Goal: Information Seeking & Learning: Check status

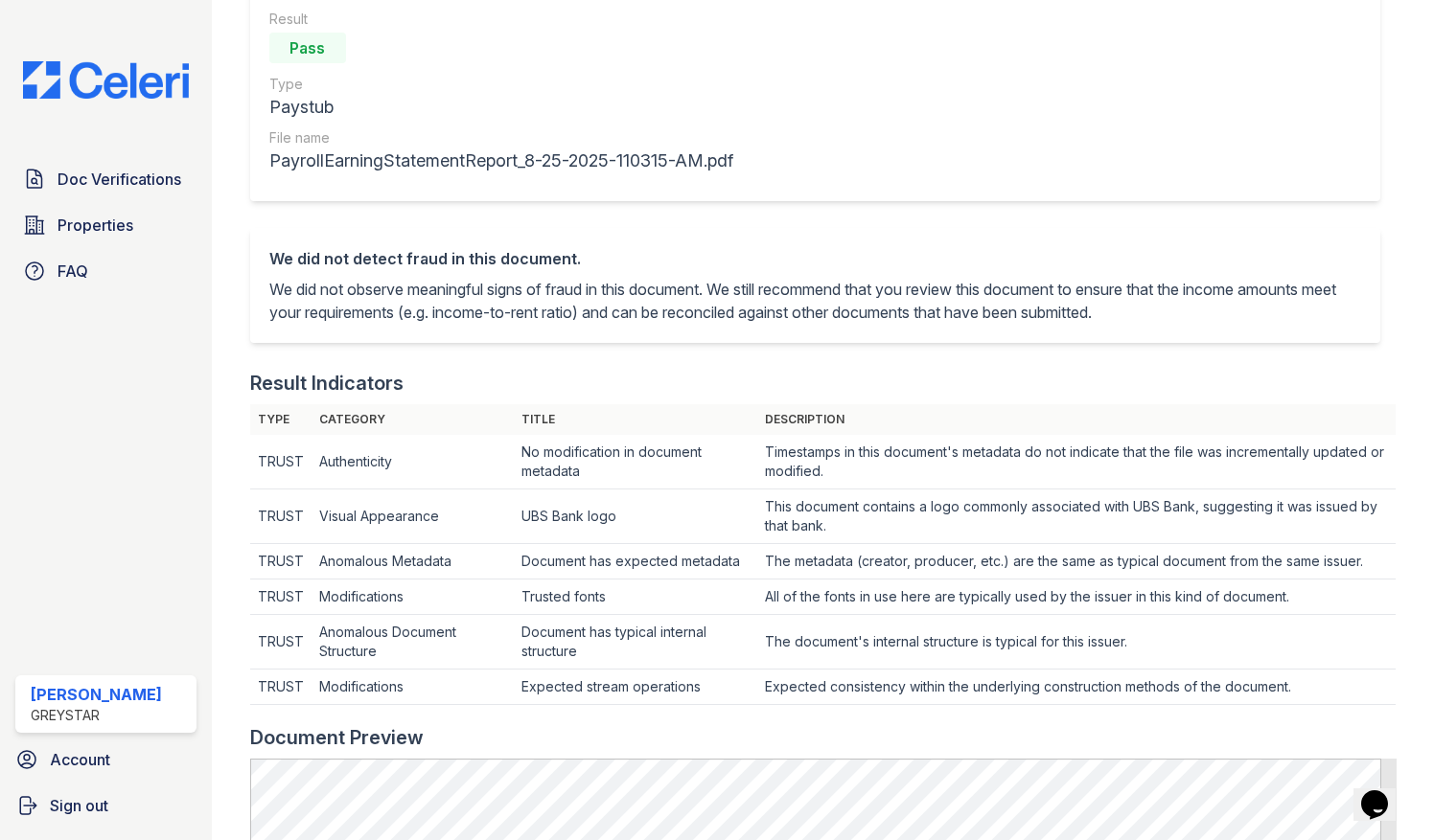
scroll to position [479, 0]
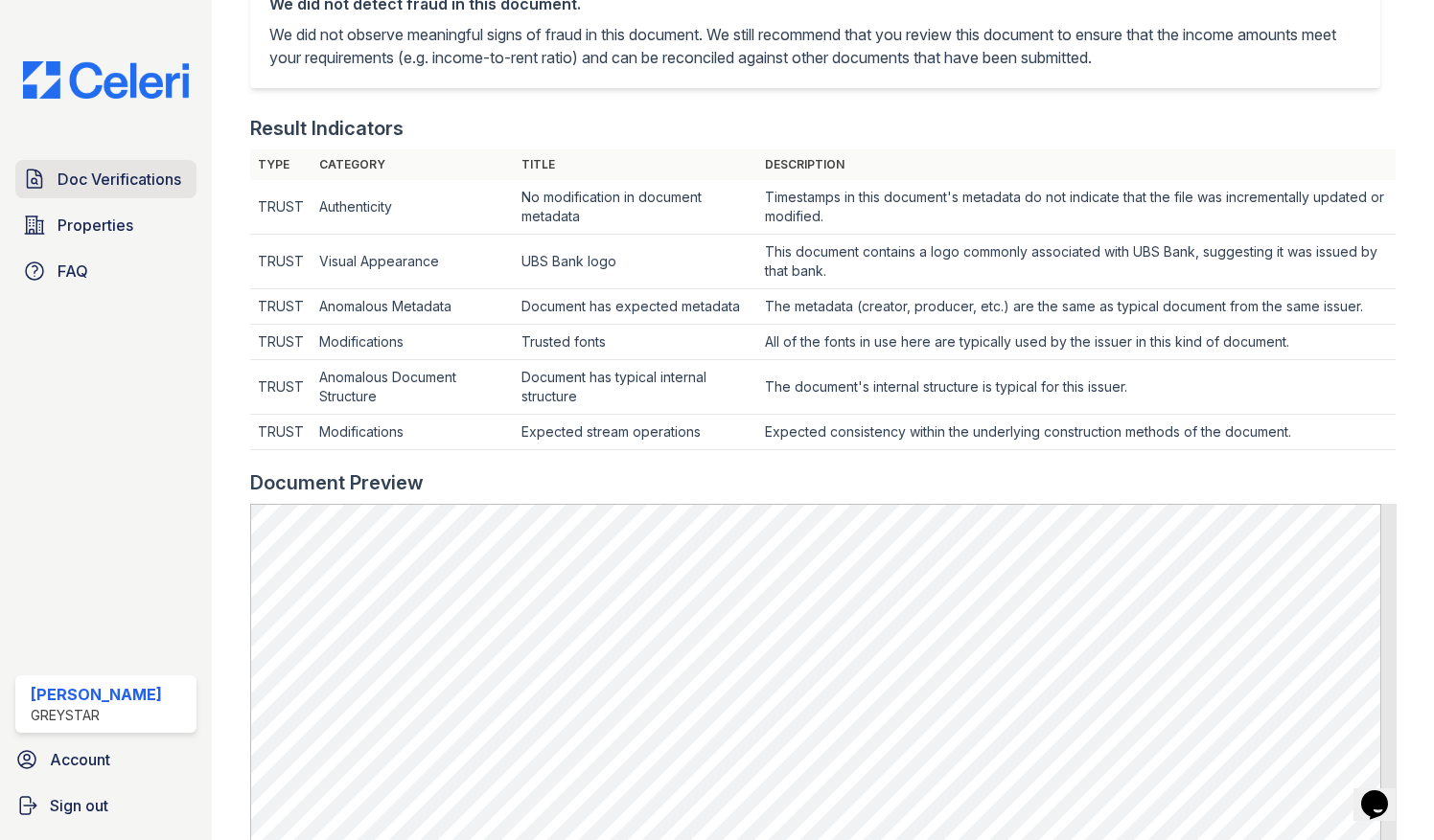
click at [96, 168] on span "Doc Verifications" at bounding box center [120, 179] width 124 height 23
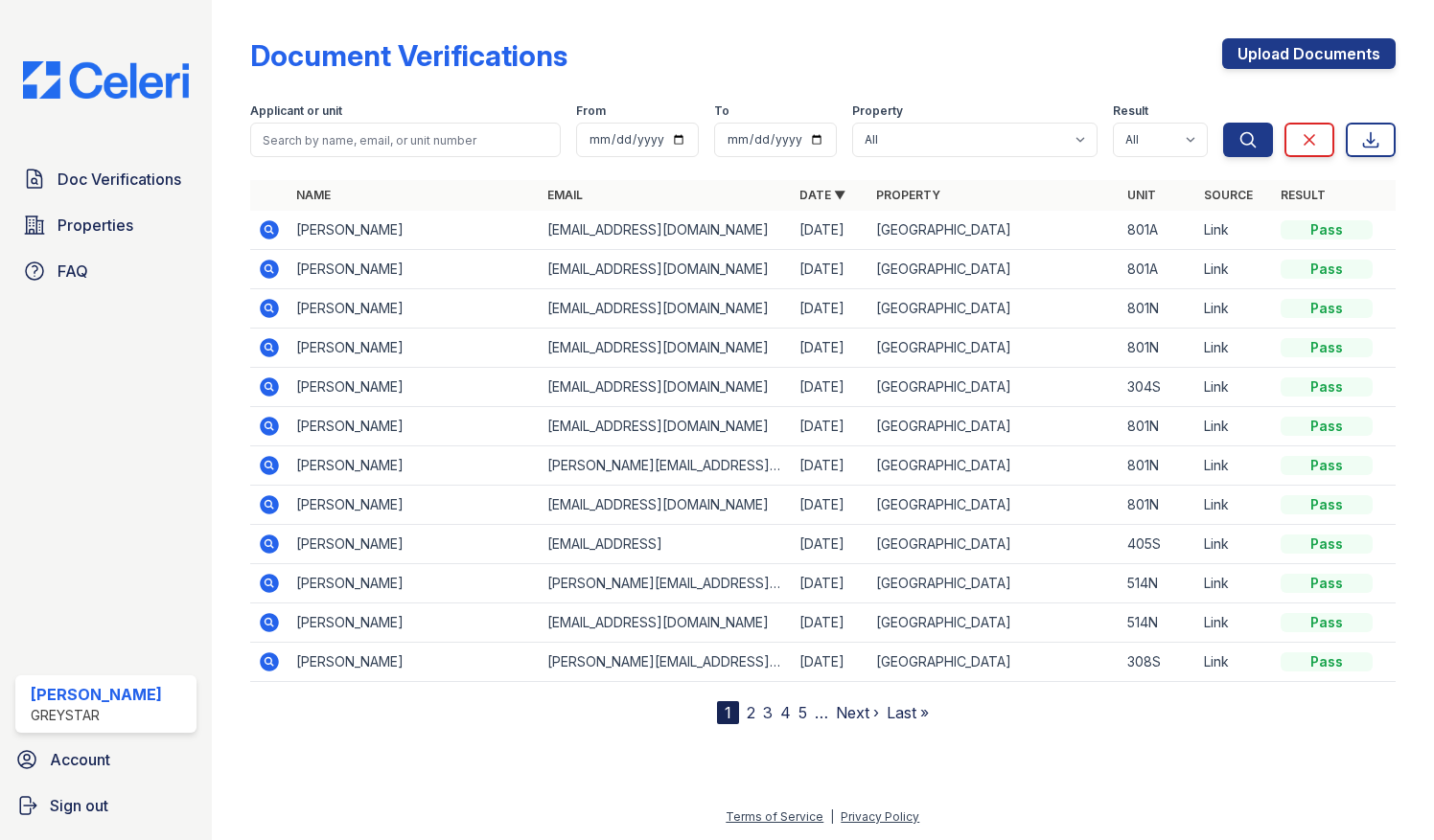
click at [272, 228] on icon at bounding box center [268, 229] width 19 height 19
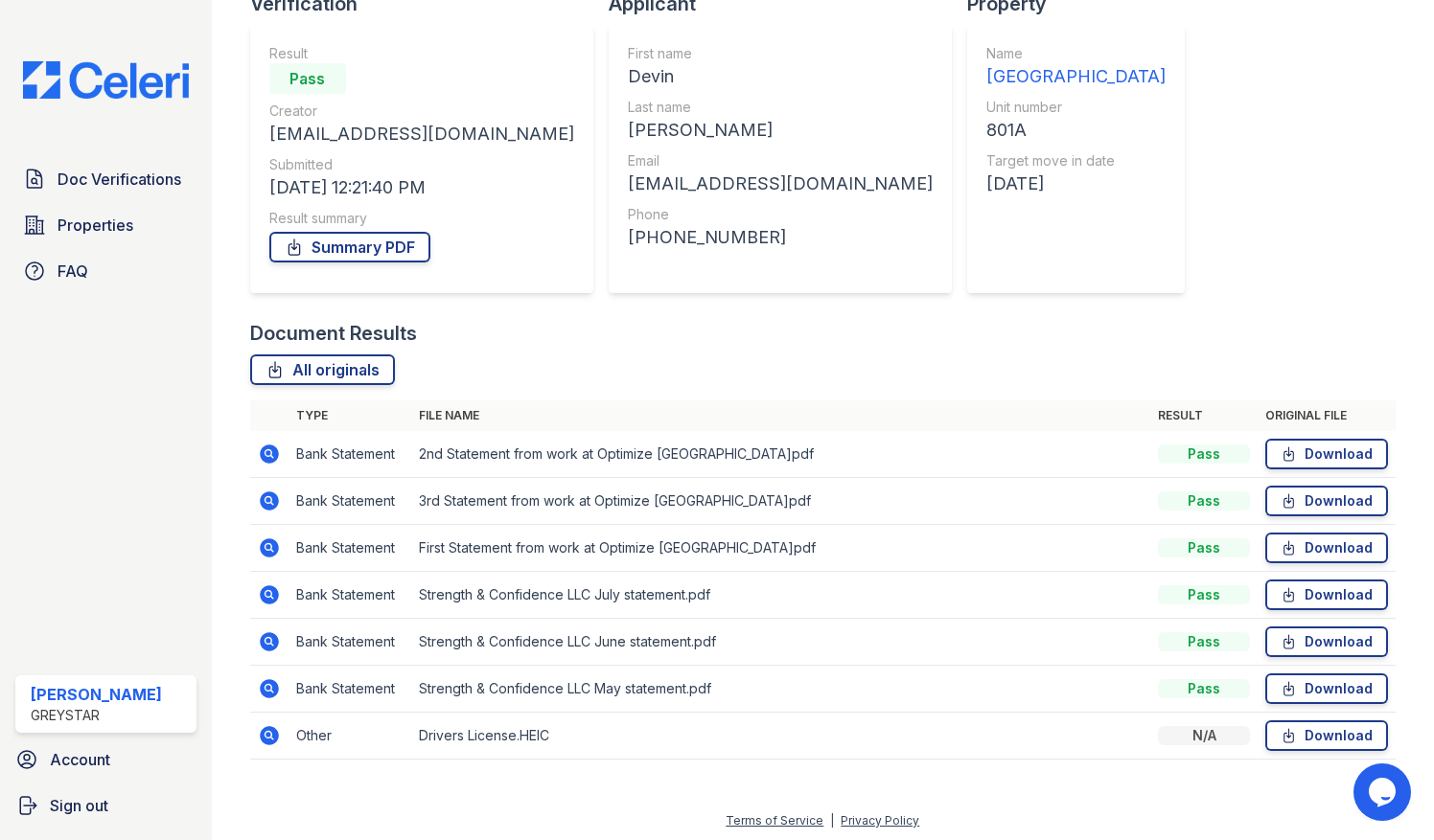
scroll to position [153, 0]
click at [272, 592] on icon at bounding box center [268, 594] width 19 height 19
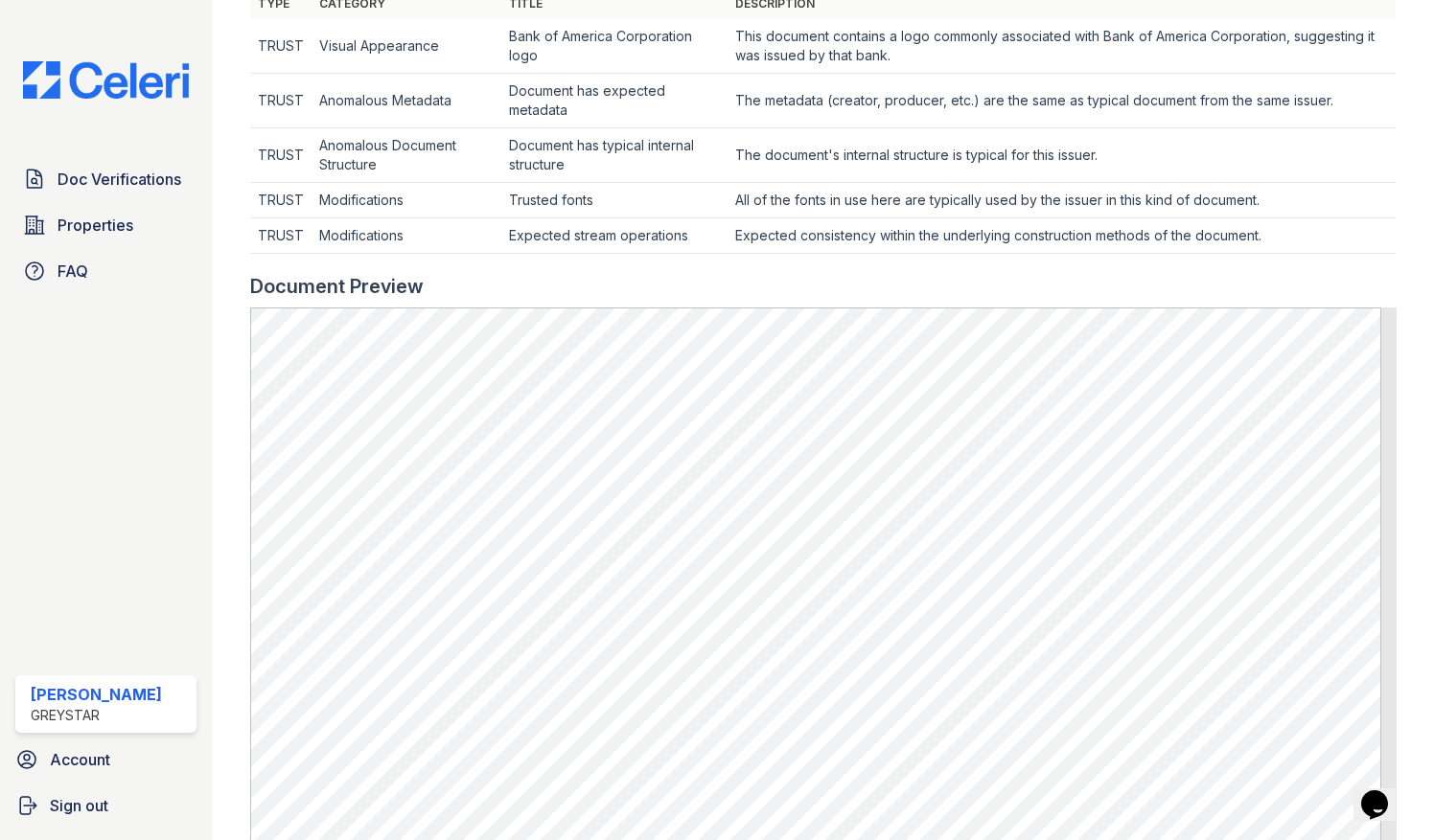
scroll to position [670, 0]
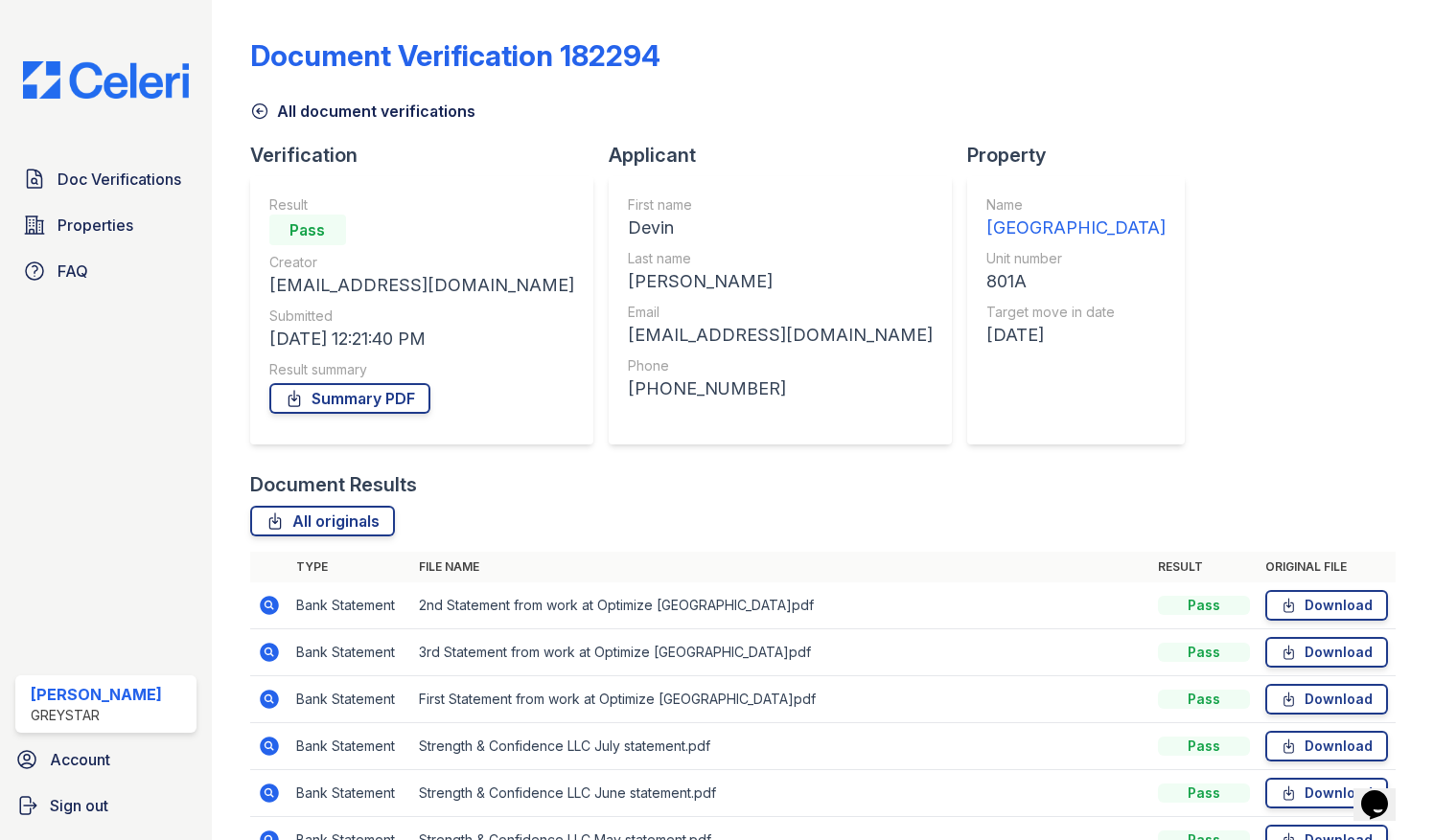
click at [266, 612] on icon at bounding box center [268, 605] width 19 height 19
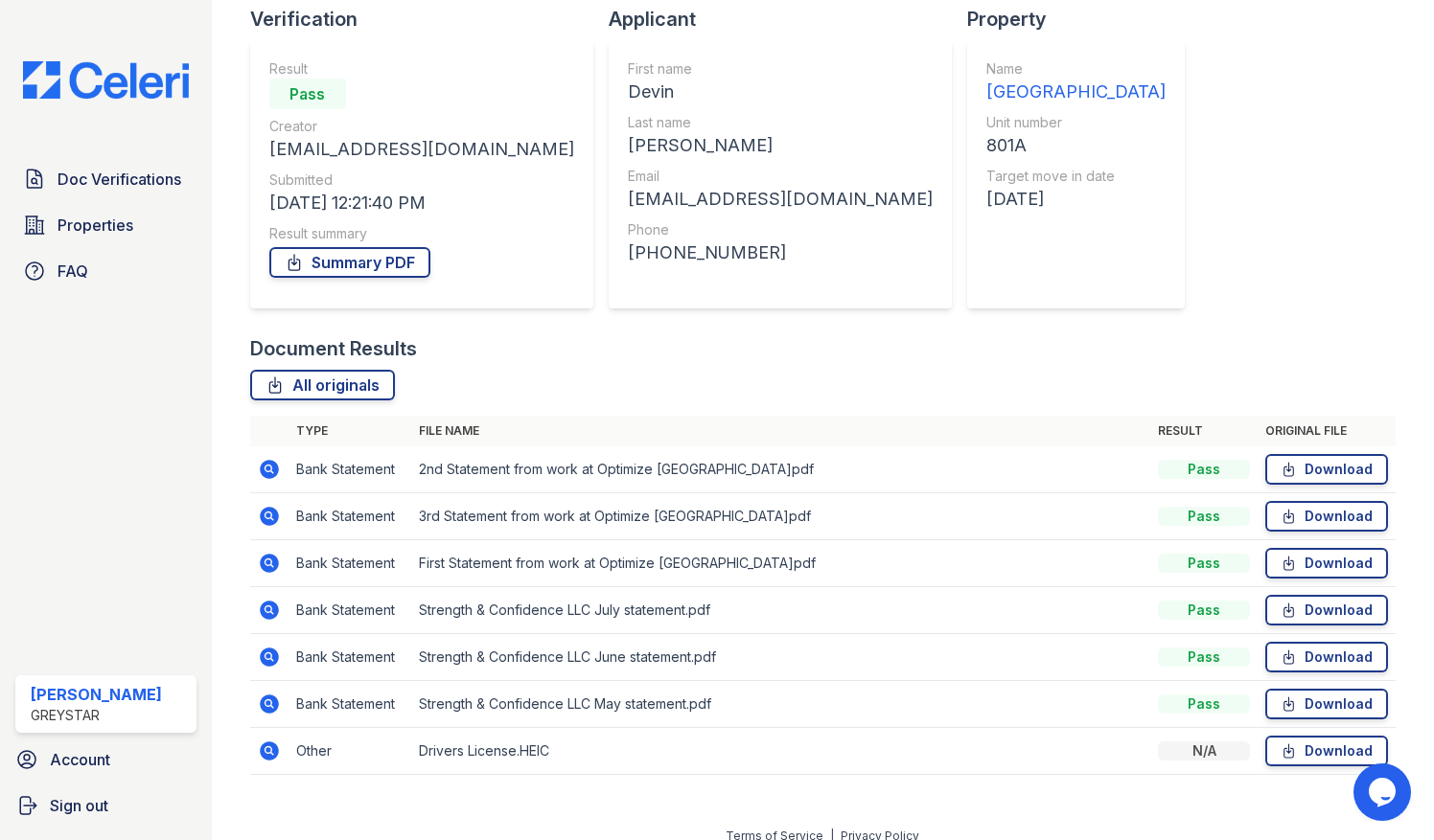
scroll to position [153, 0]
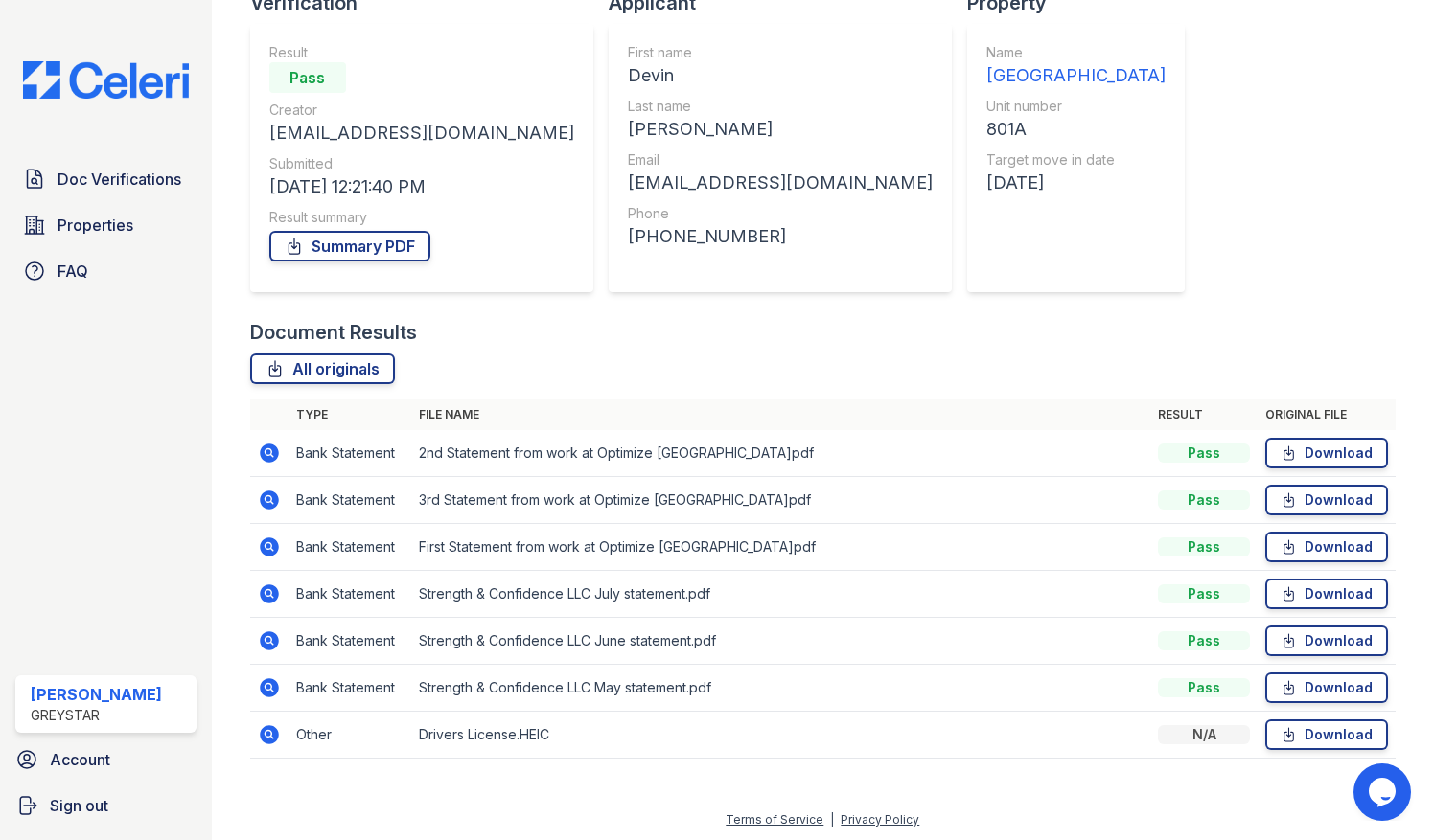
click at [272, 593] on icon at bounding box center [268, 594] width 19 height 19
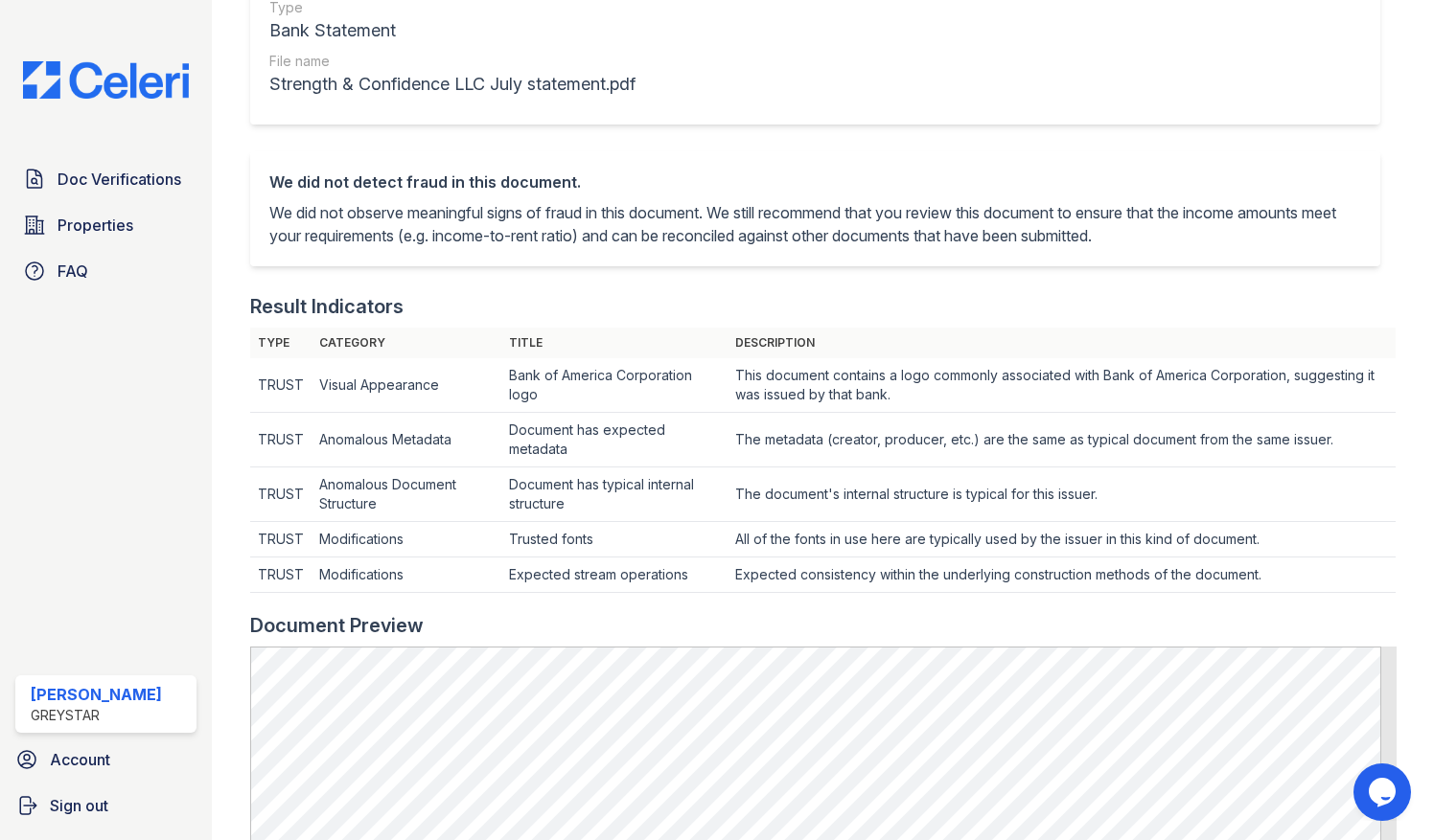
scroll to position [287, 0]
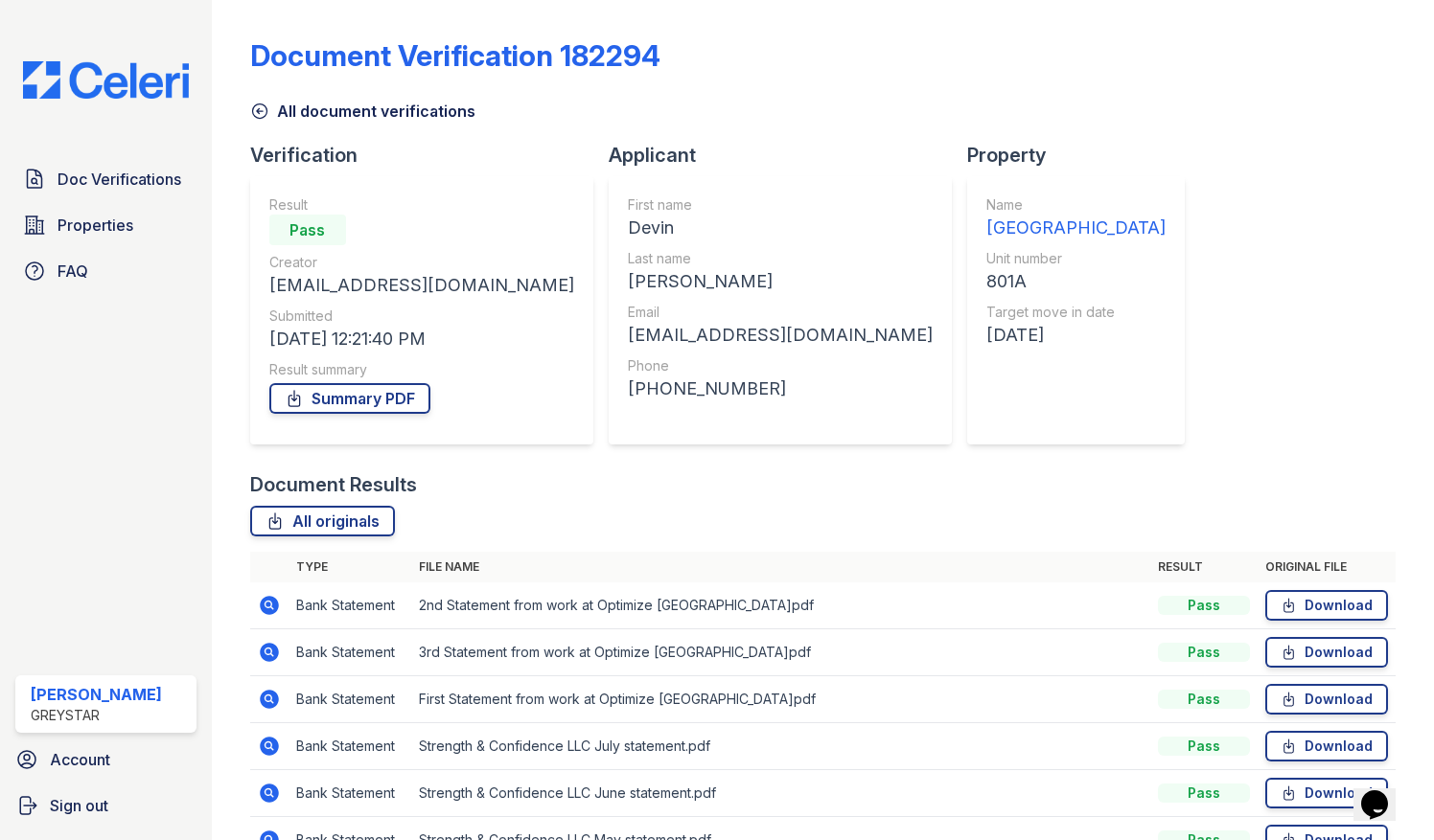
click at [270, 789] on icon at bounding box center [268, 793] width 23 height 23
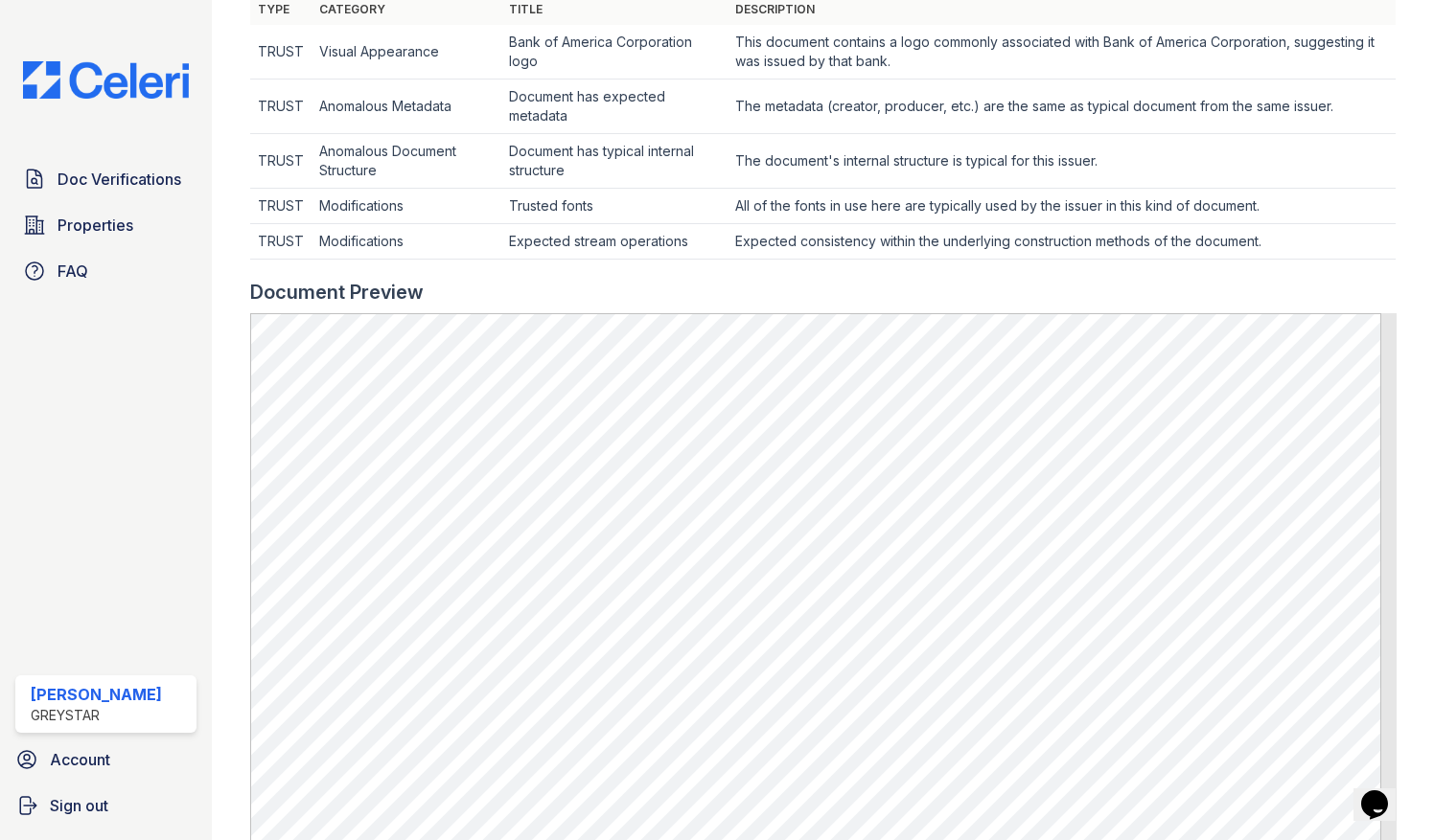
scroll to position [670, 0]
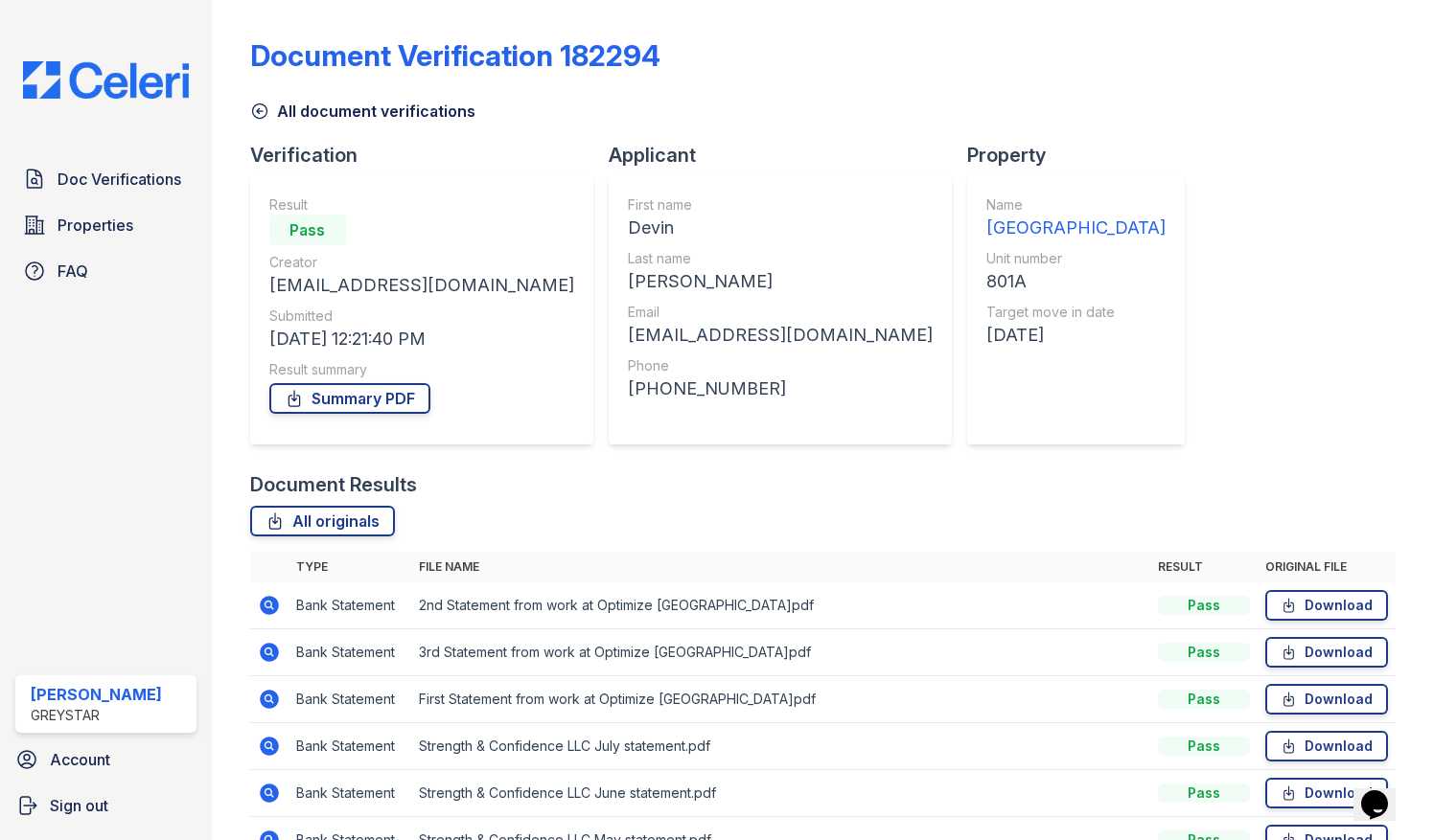
scroll to position [96, 0]
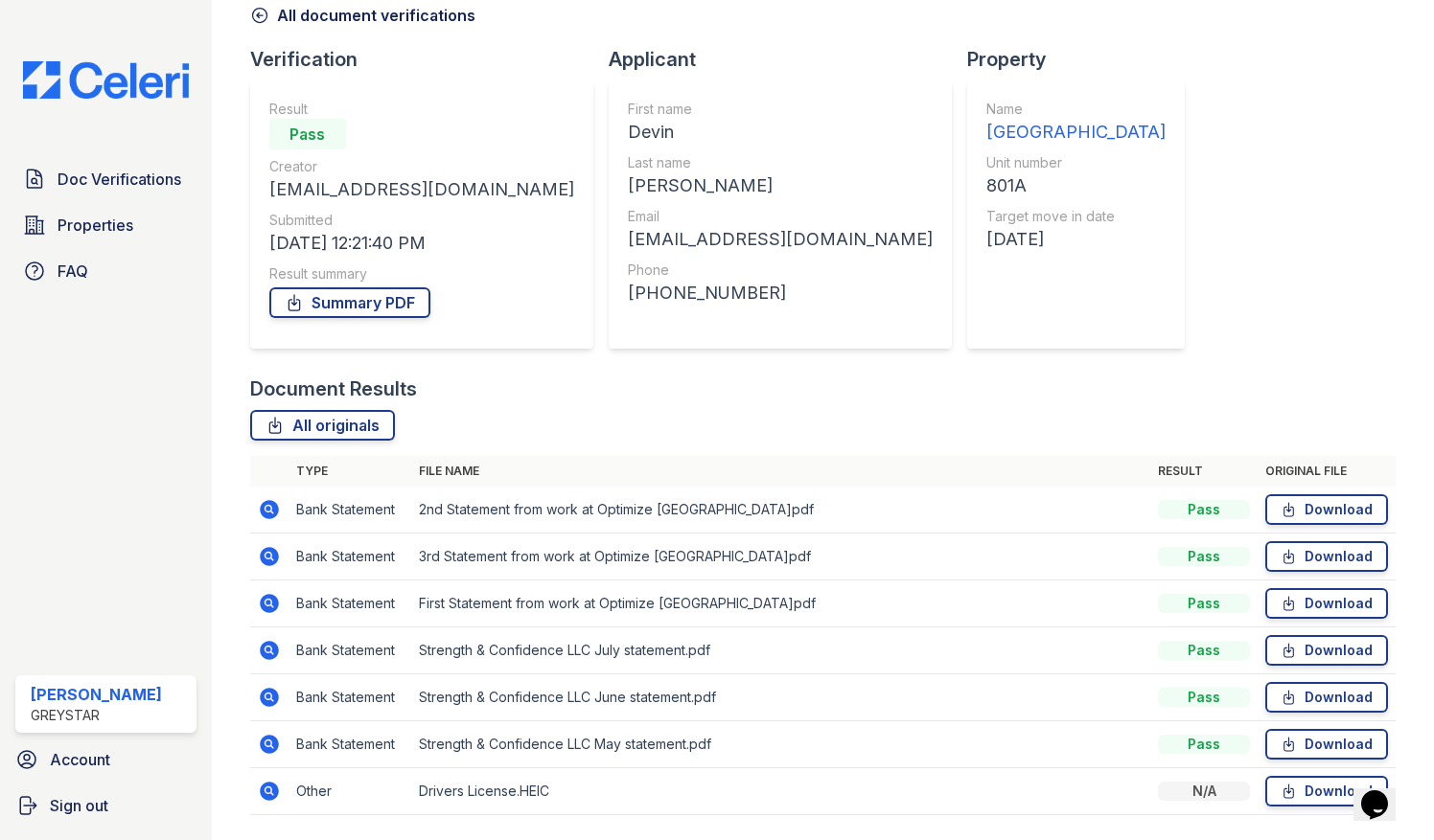
click at [266, 751] on icon at bounding box center [268, 743] width 19 height 19
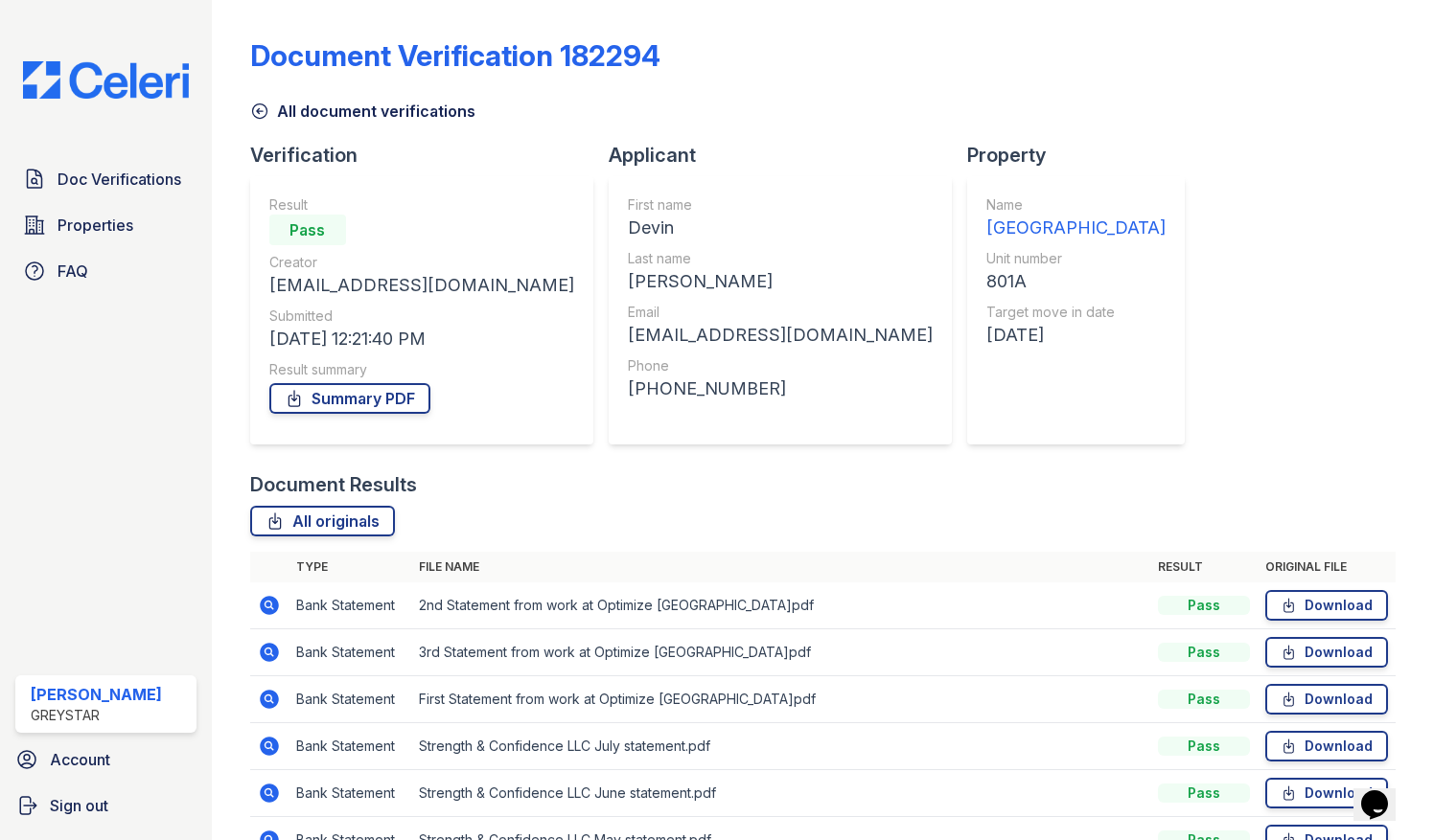
click at [273, 604] on icon at bounding box center [268, 605] width 19 height 19
click at [283, 102] on link "All document verifications" at bounding box center [363, 111] width 226 height 23
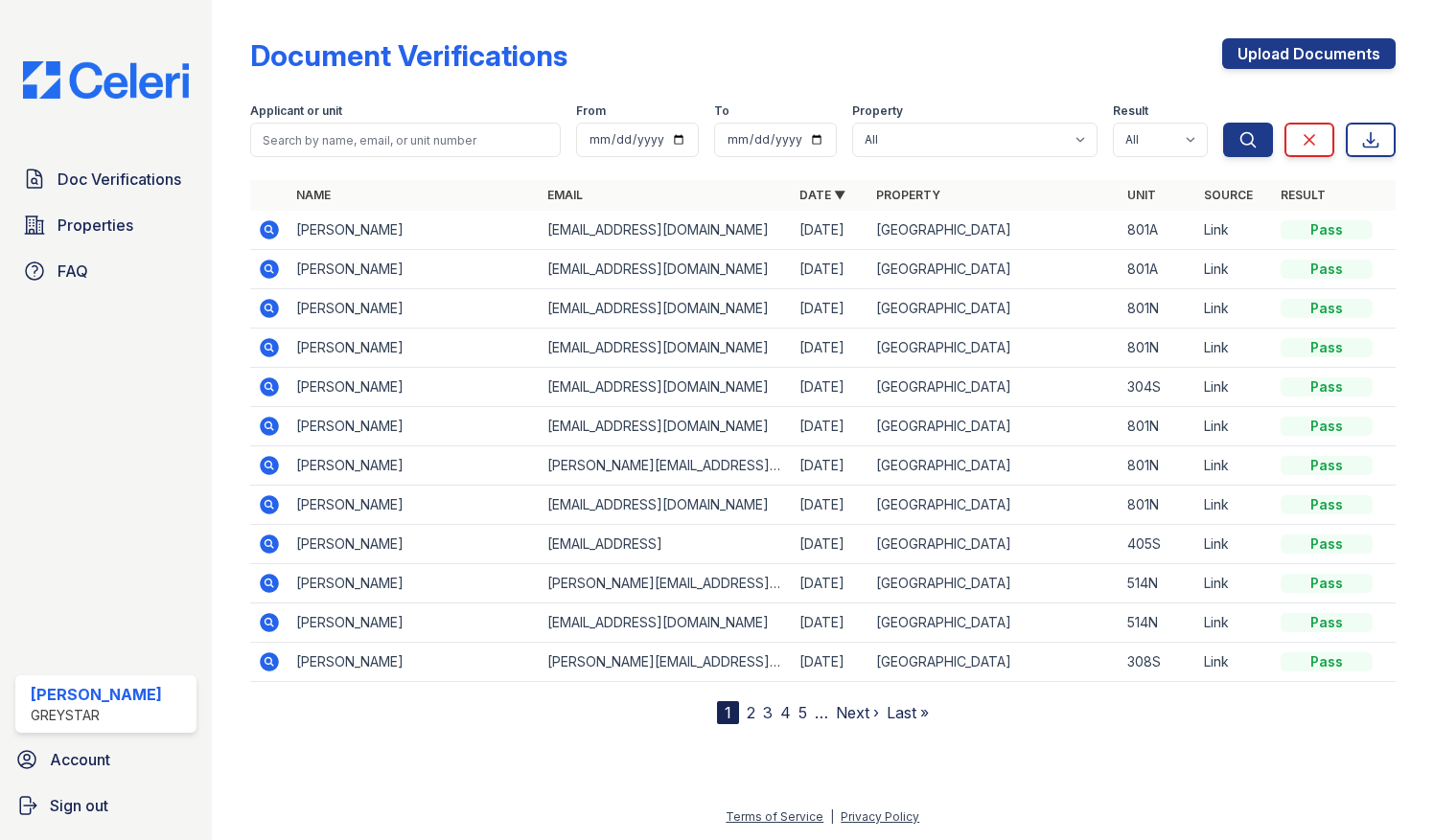
click at [272, 308] on icon at bounding box center [268, 308] width 19 height 19
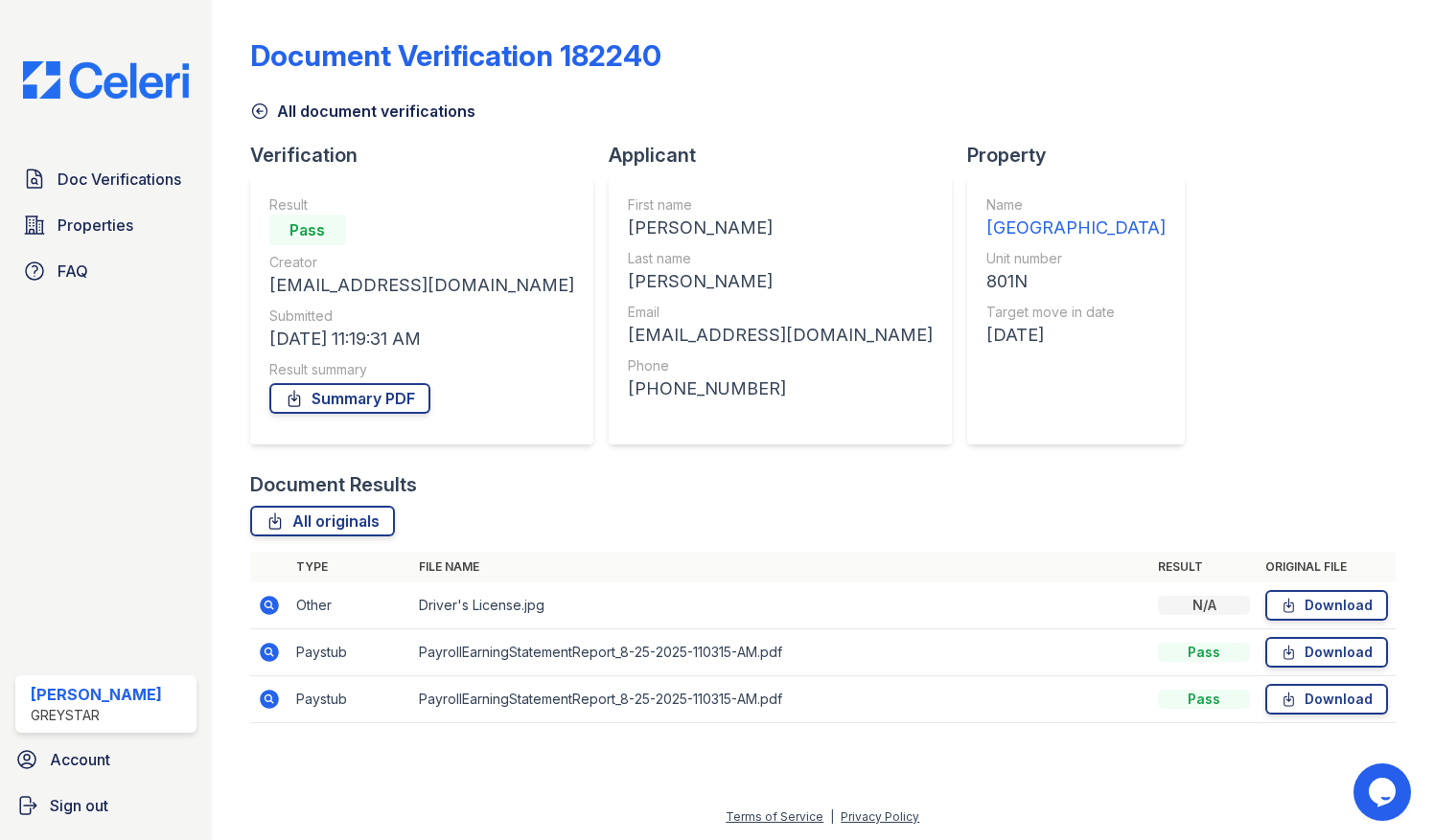
click at [268, 655] on icon at bounding box center [268, 651] width 19 height 19
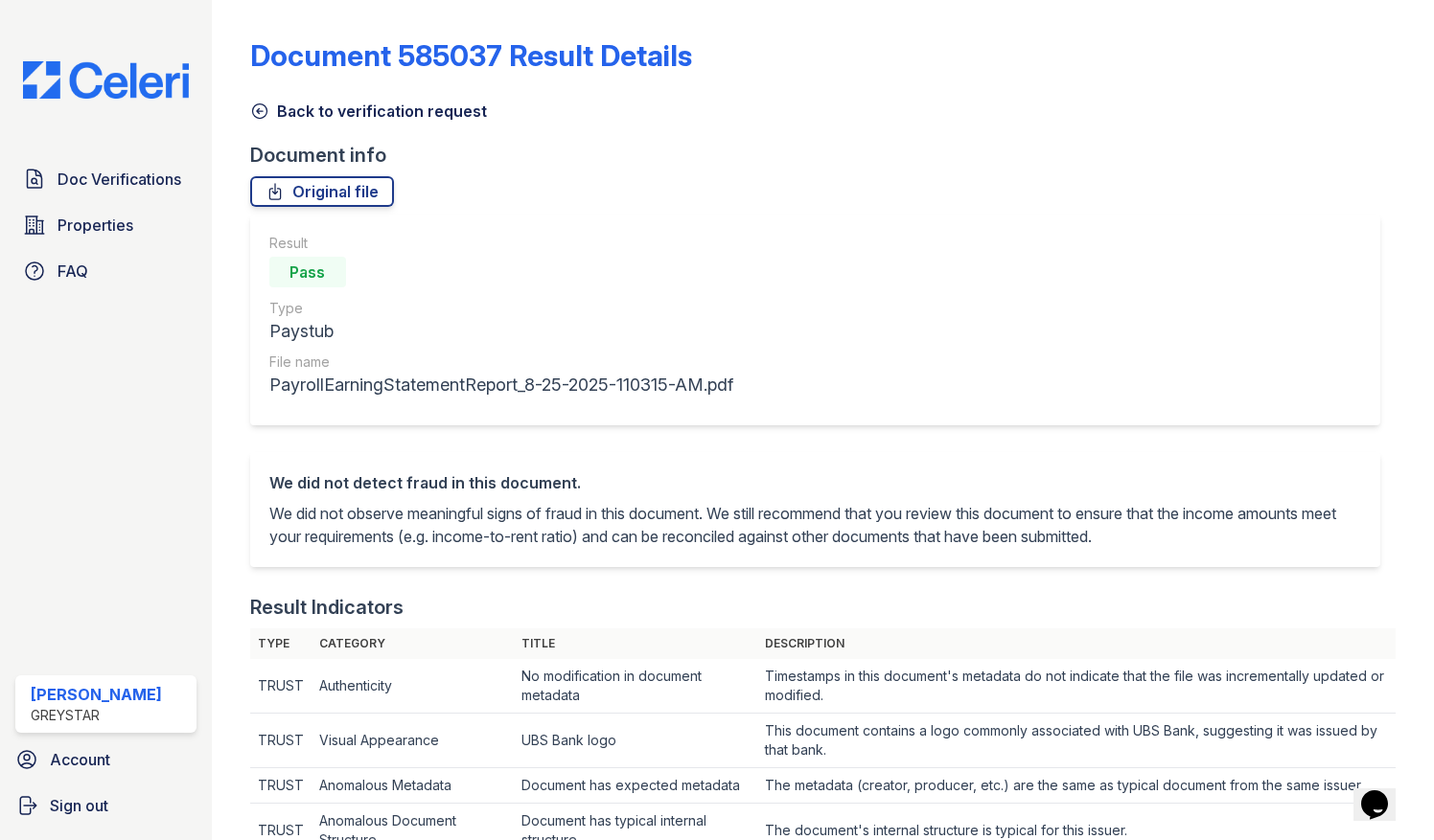
click at [258, 107] on icon at bounding box center [259, 111] width 19 height 19
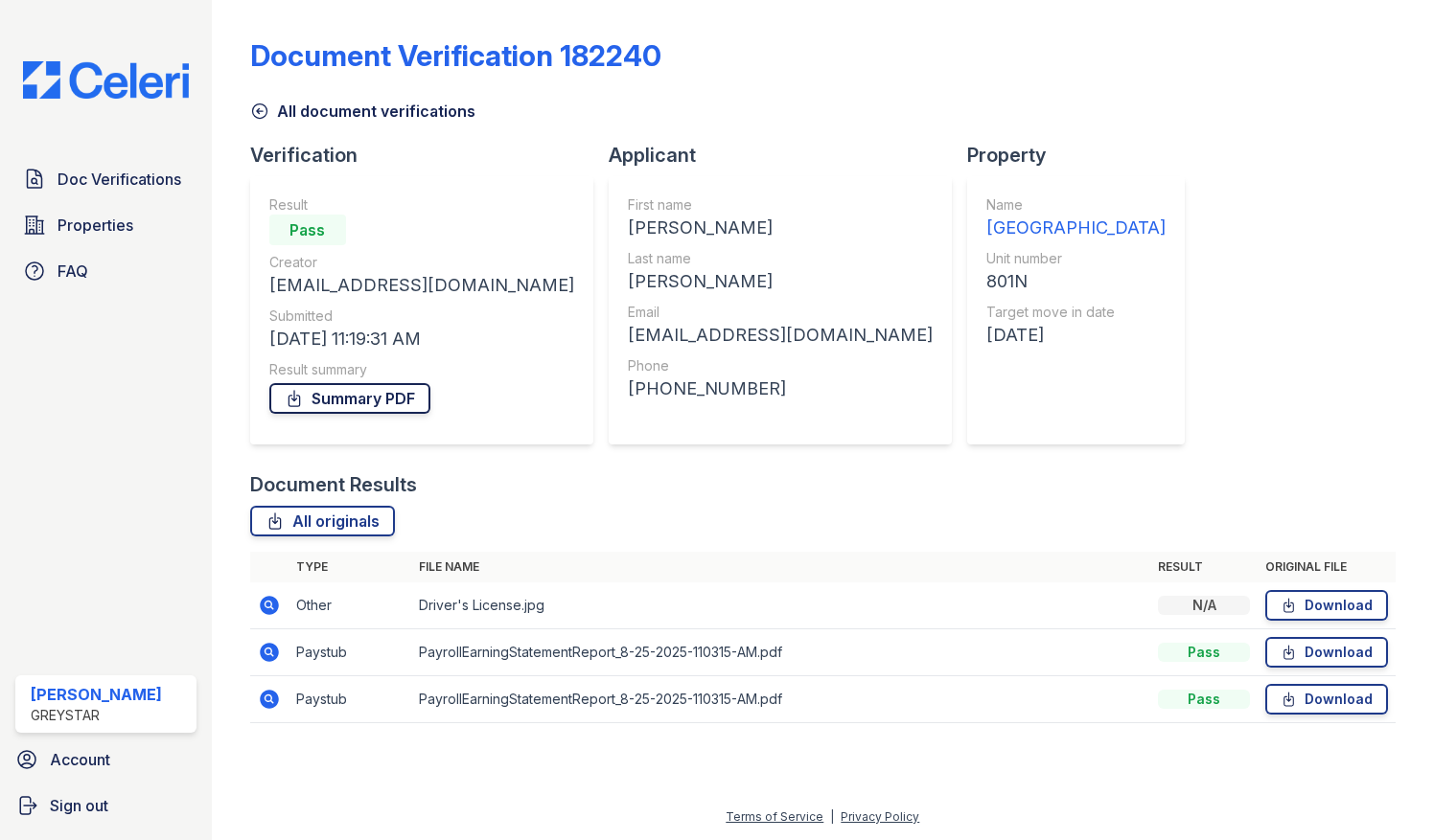
click at [305, 395] on link "Summary PDF" at bounding box center [349, 398] width 161 height 31
click at [251, 116] on icon at bounding box center [259, 111] width 19 height 19
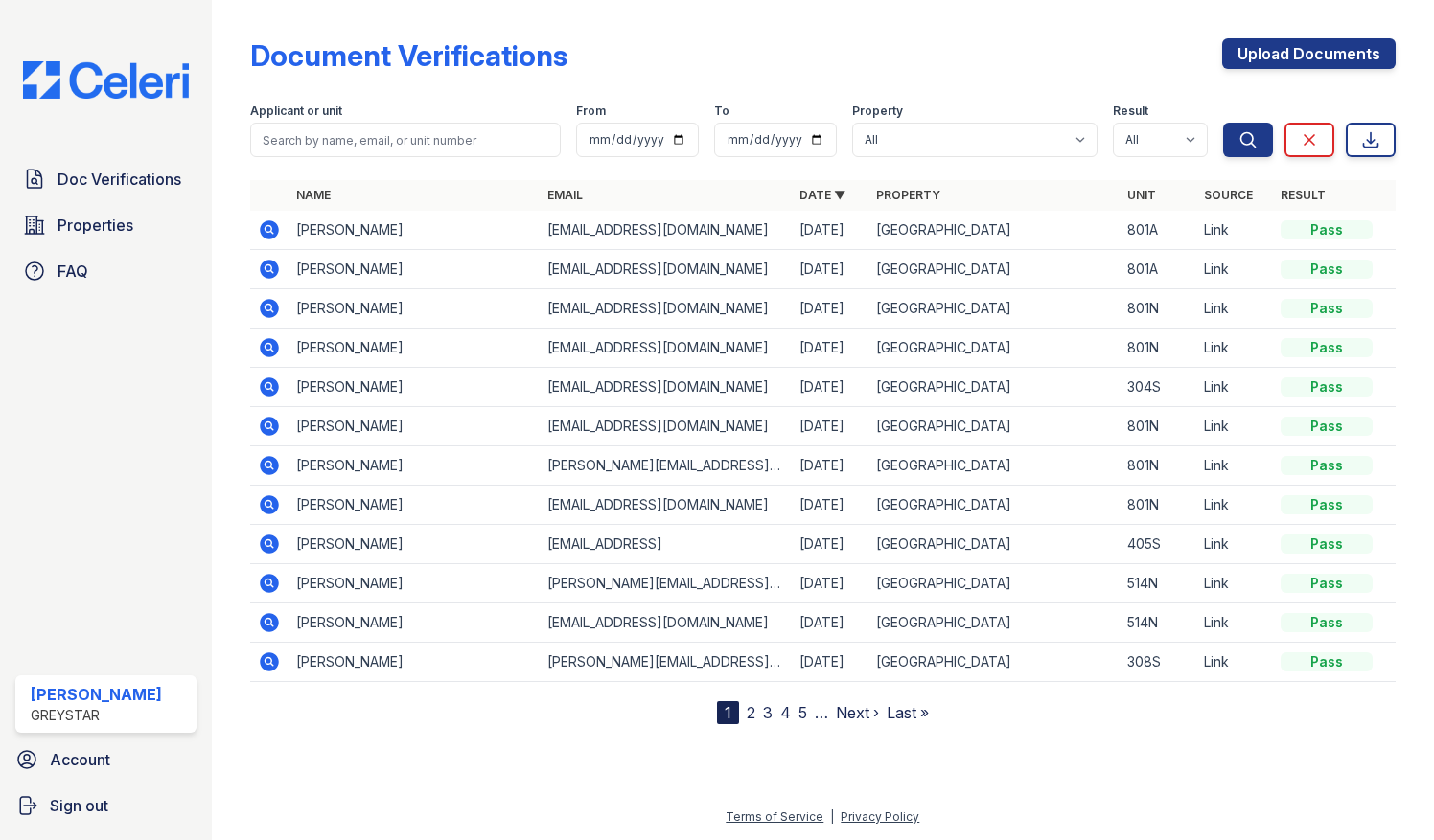
click at [268, 305] on icon at bounding box center [267, 306] width 5 height 5
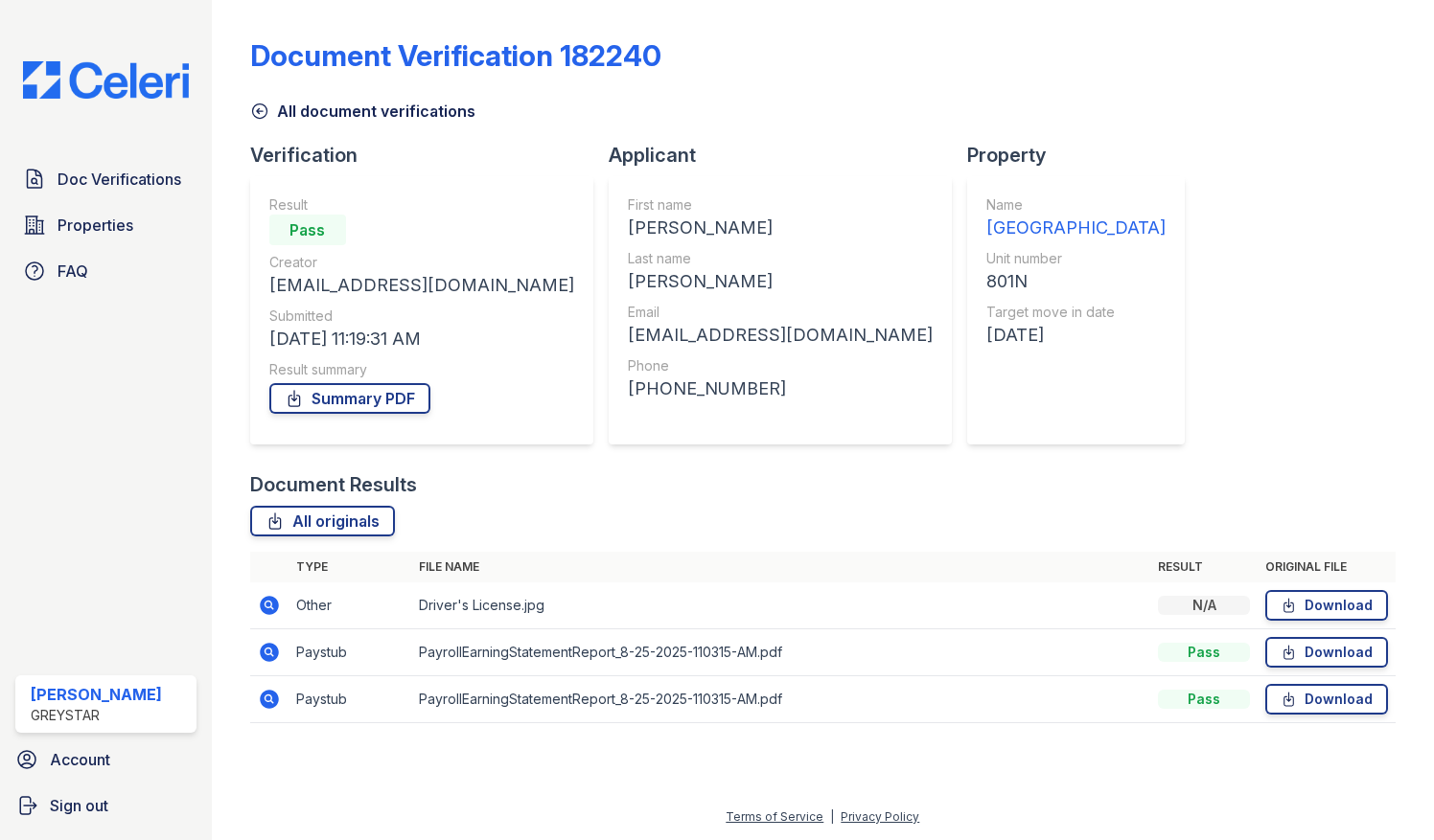
click at [269, 701] on icon at bounding box center [268, 698] width 19 height 19
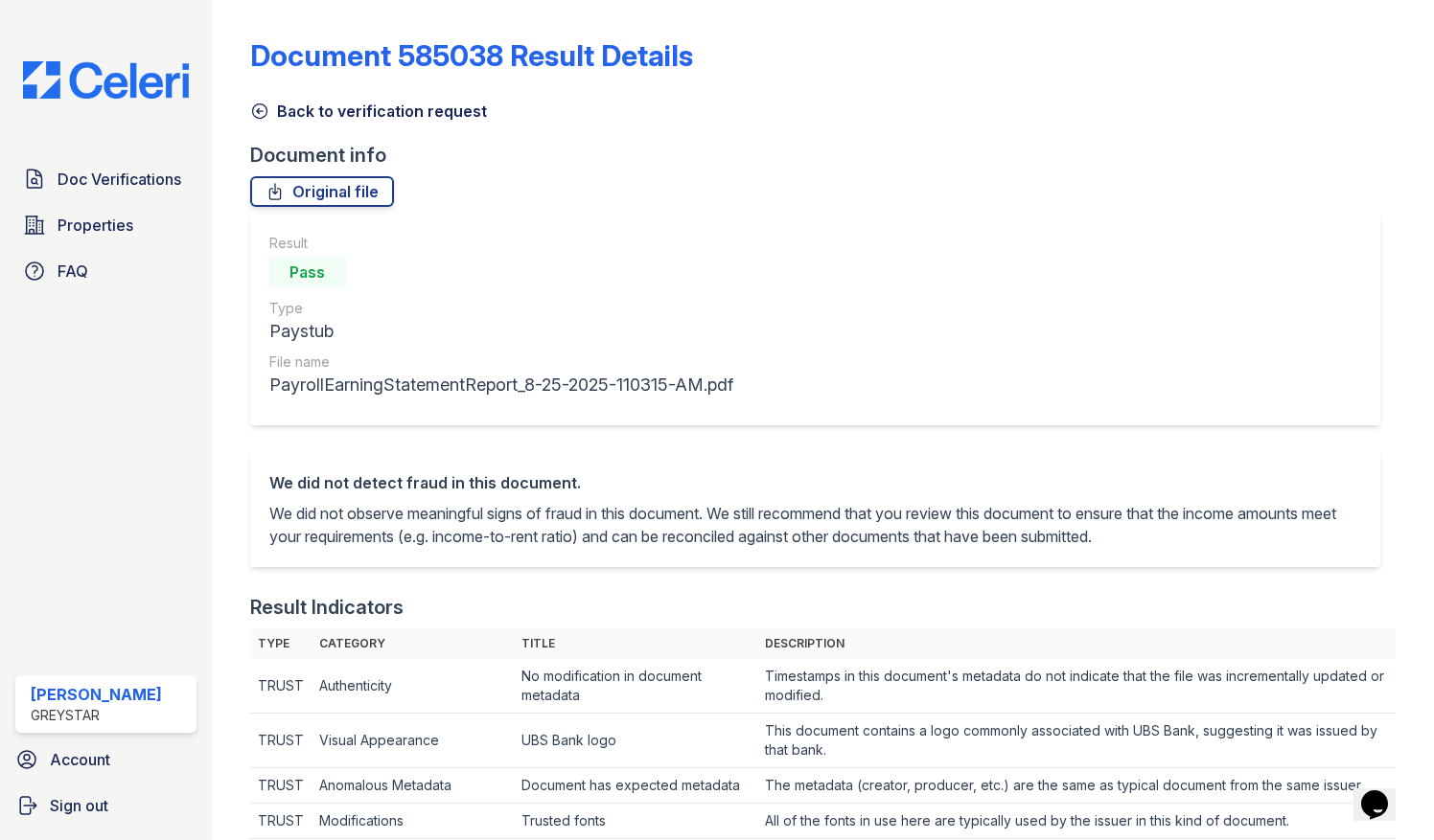
click at [251, 108] on icon at bounding box center [259, 111] width 19 height 19
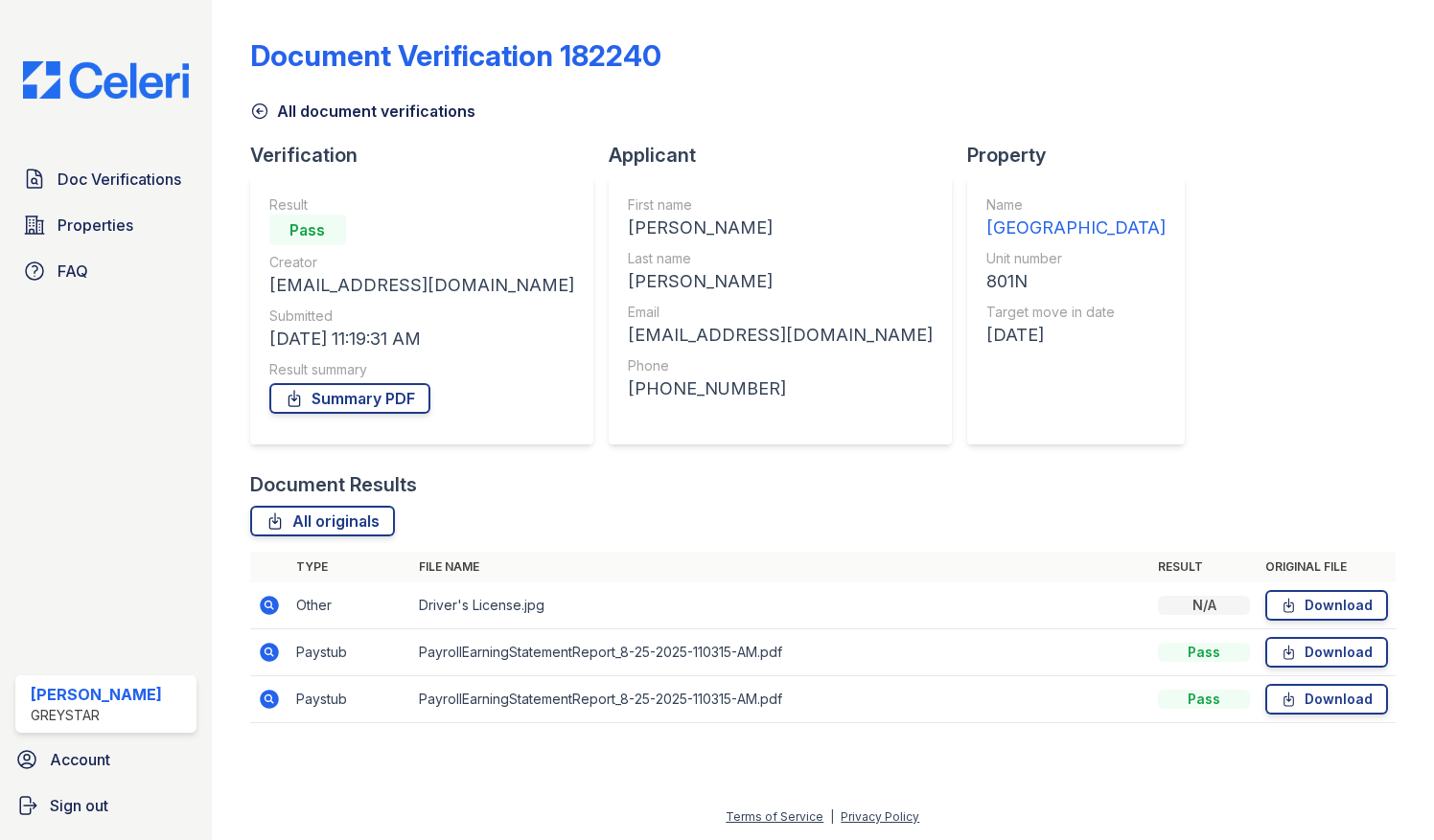
click at [268, 643] on icon at bounding box center [268, 651] width 19 height 19
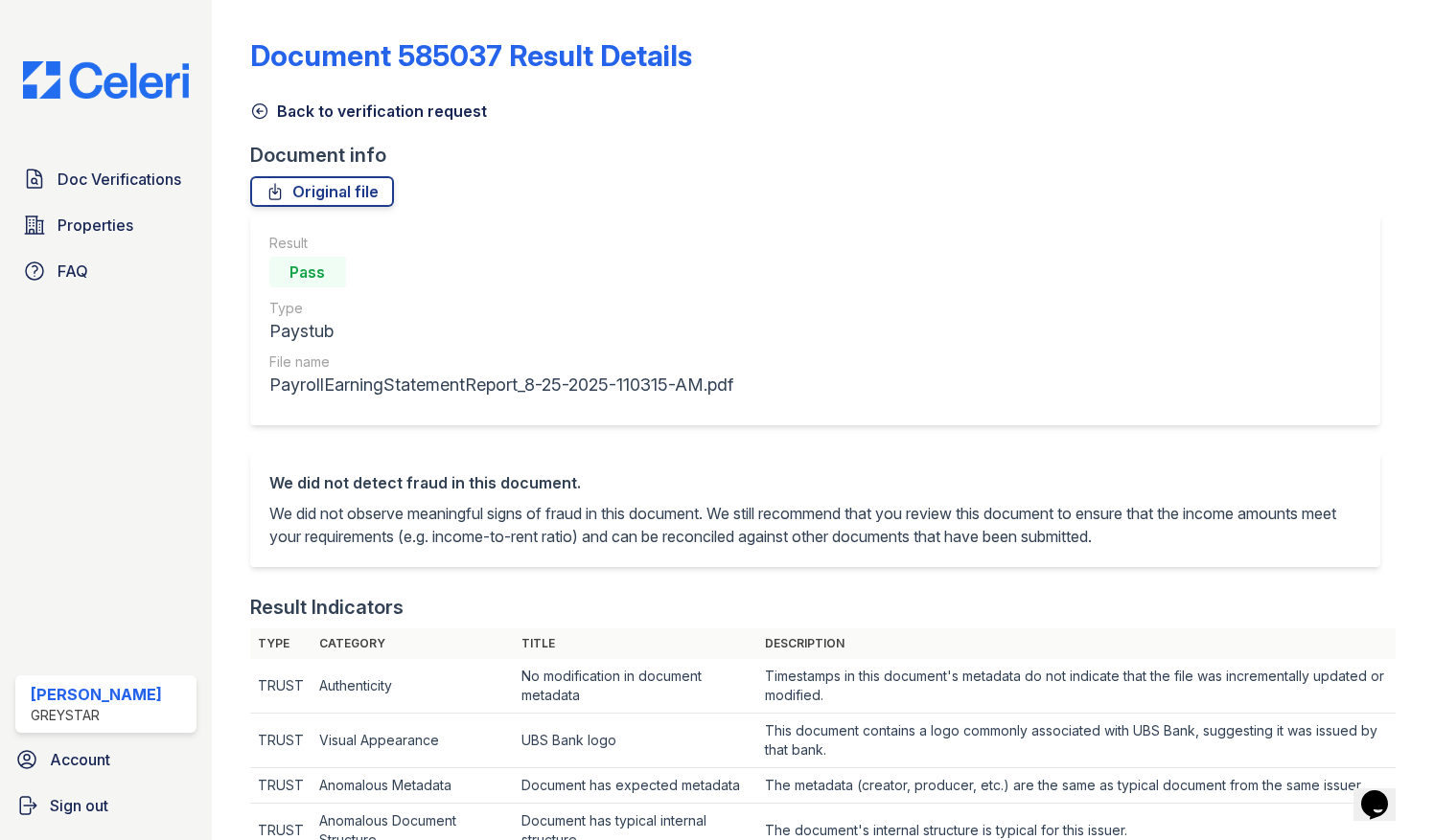
click at [268, 106] on link "Back to verification request" at bounding box center [368, 111] width 237 height 23
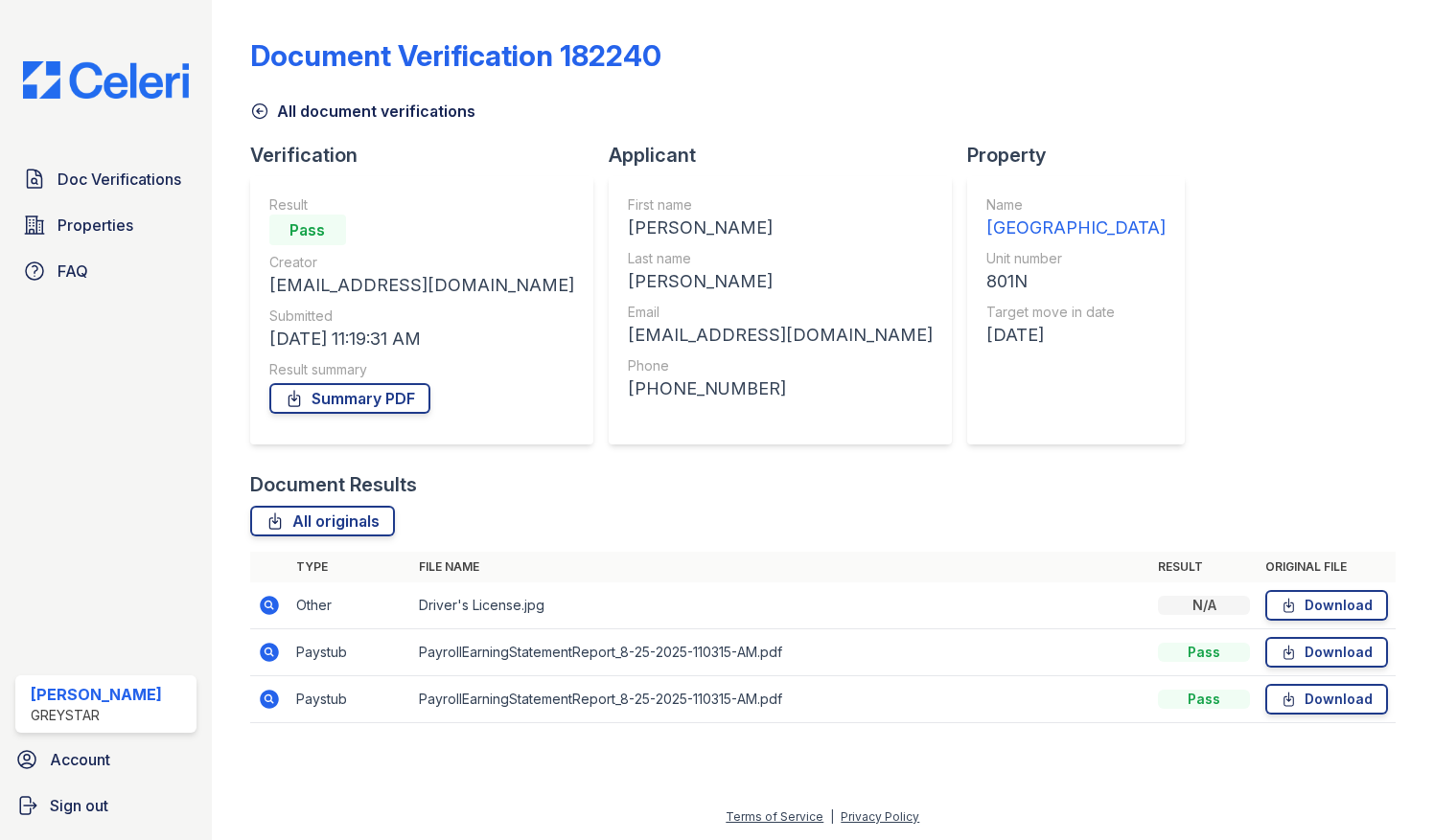
click at [262, 701] on icon at bounding box center [268, 698] width 19 height 19
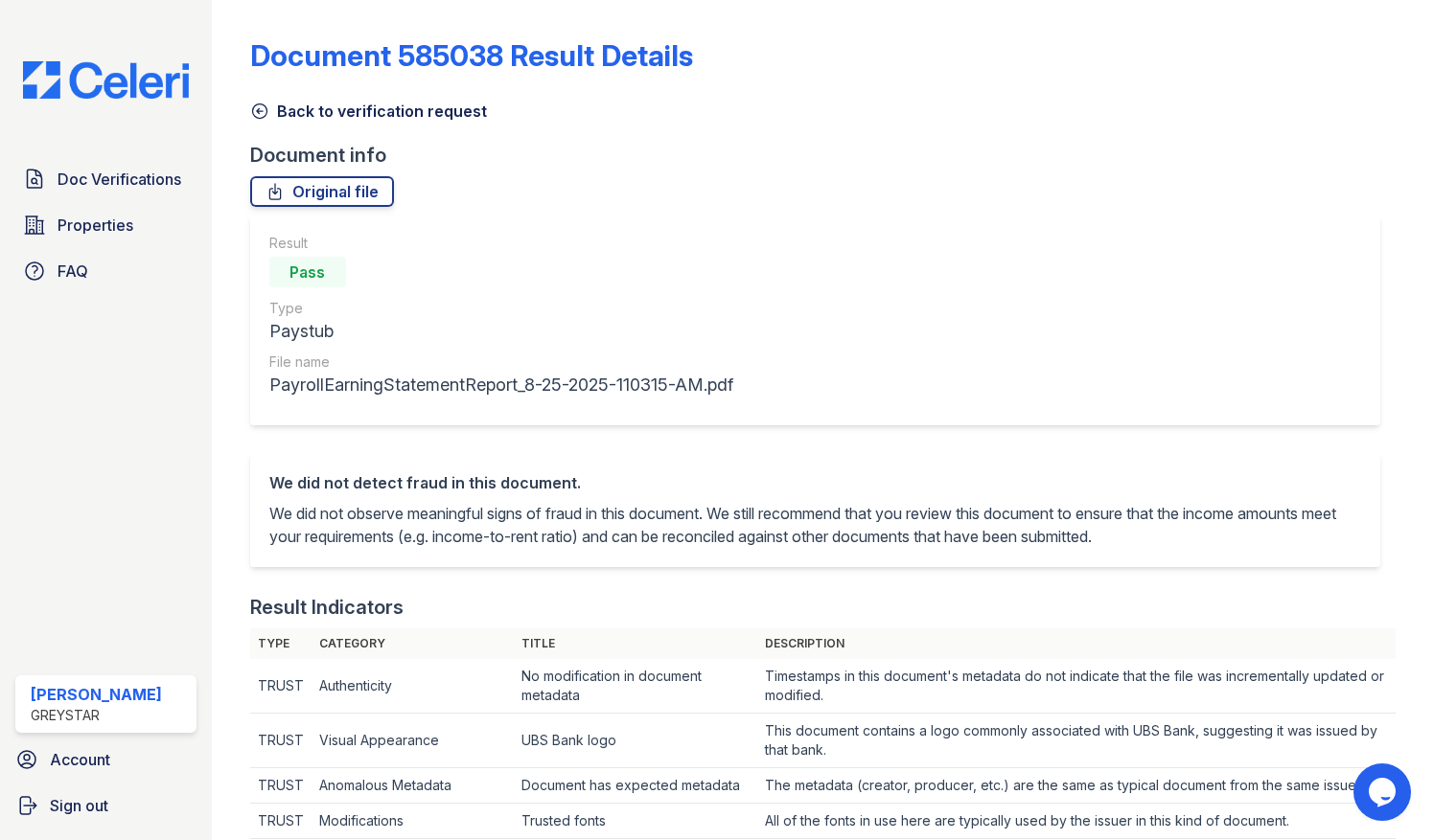
click at [272, 111] on link "Back to verification request" at bounding box center [368, 111] width 237 height 23
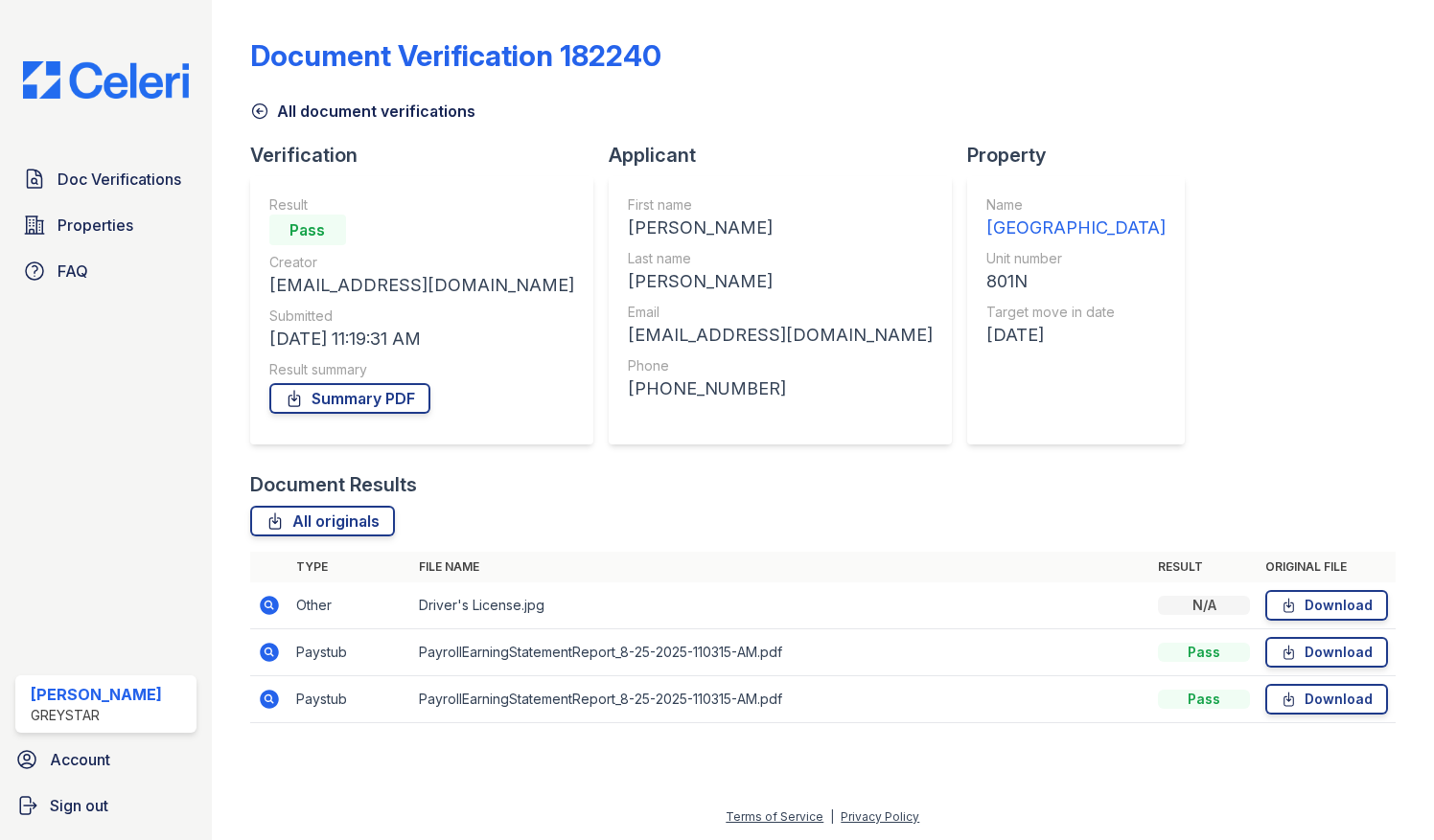
click at [271, 111] on link "All document verifications" at bounding box center [363, 111] width 226 height 23
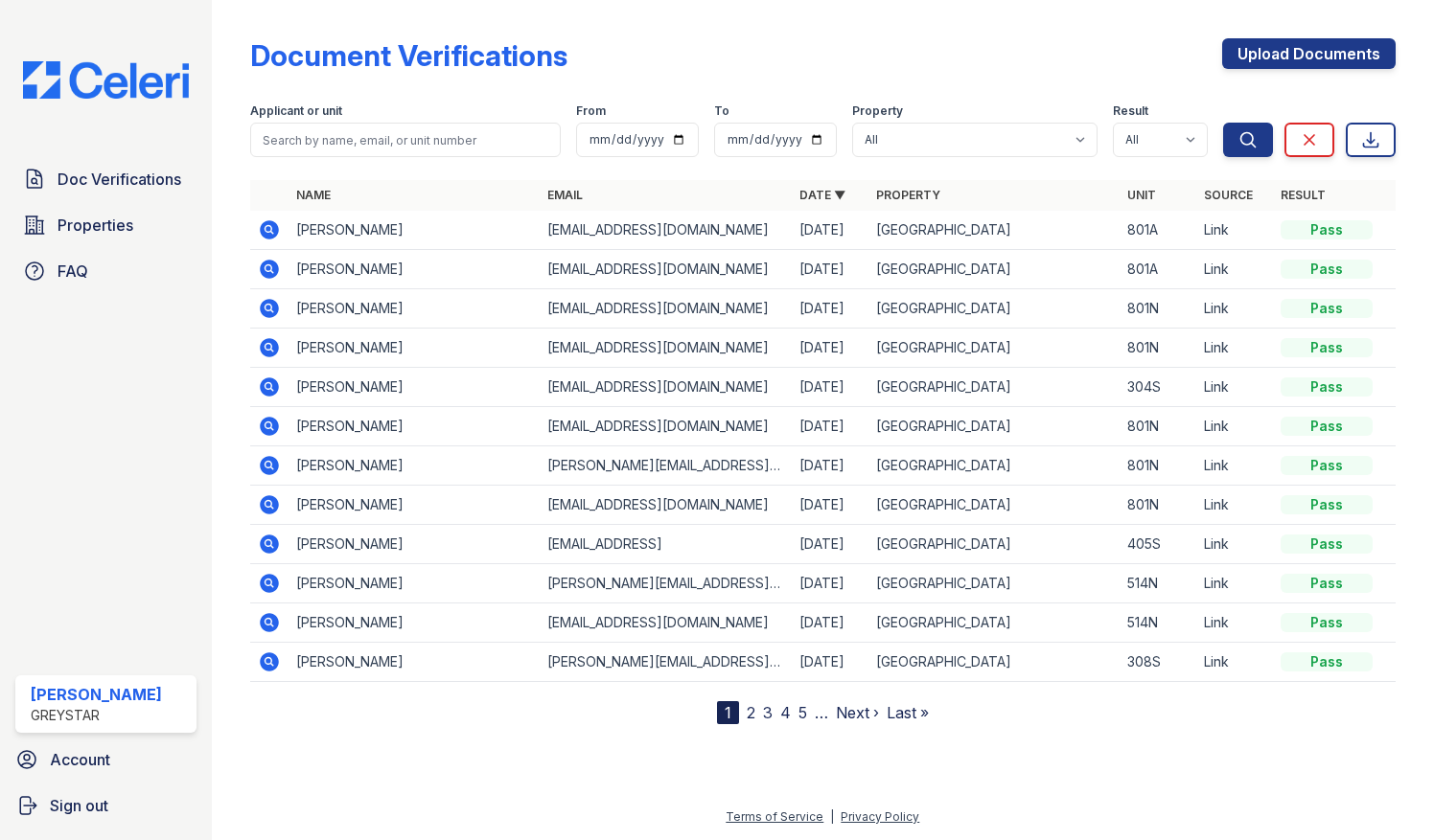
click at [271, 229] on icon at bounding box center [268, 229] width 23 height 23
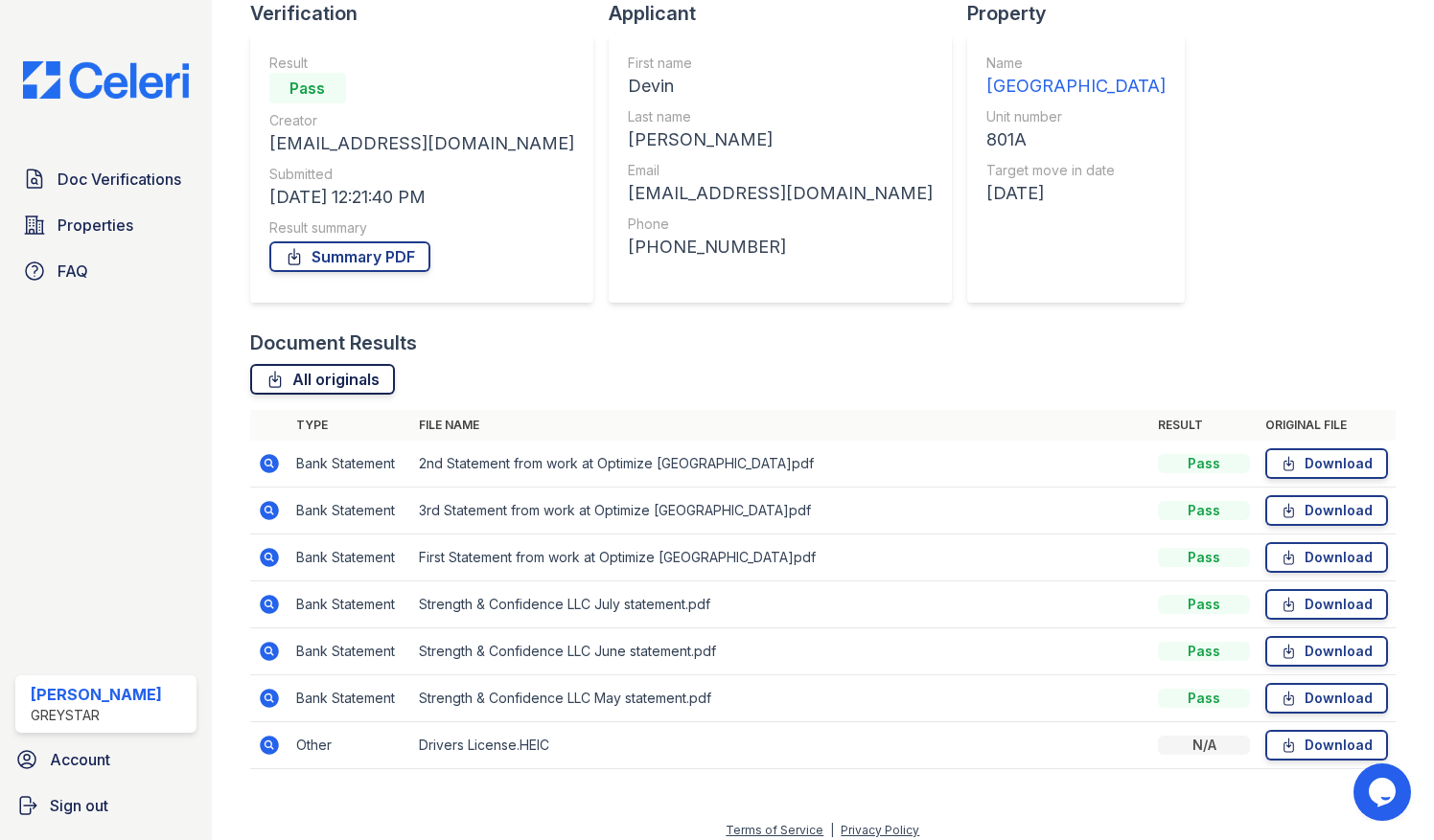
scroll to position [153, 0]
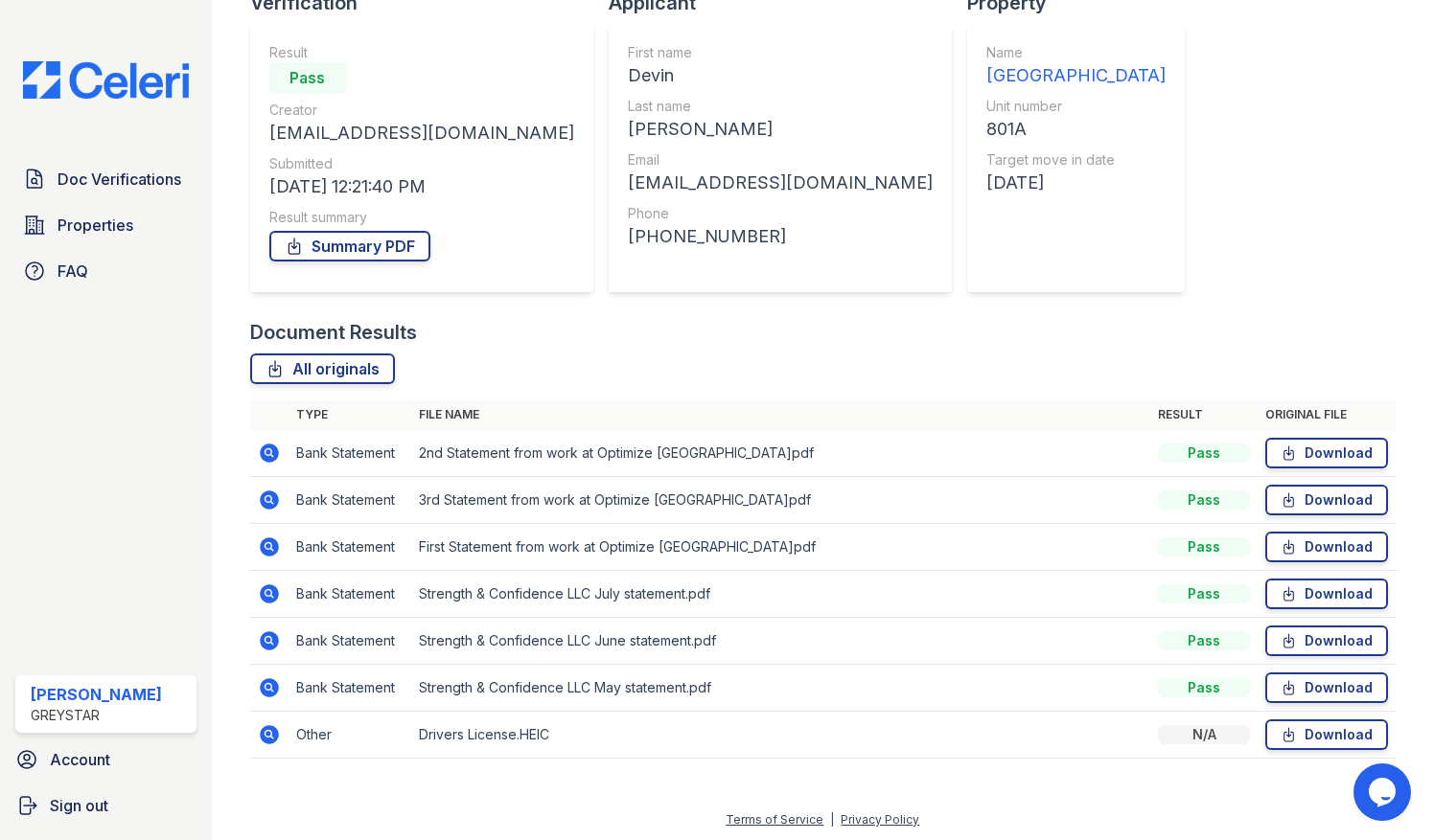
click at [273, 542] on icon at bounding box center [268, 547] width 19 height 19
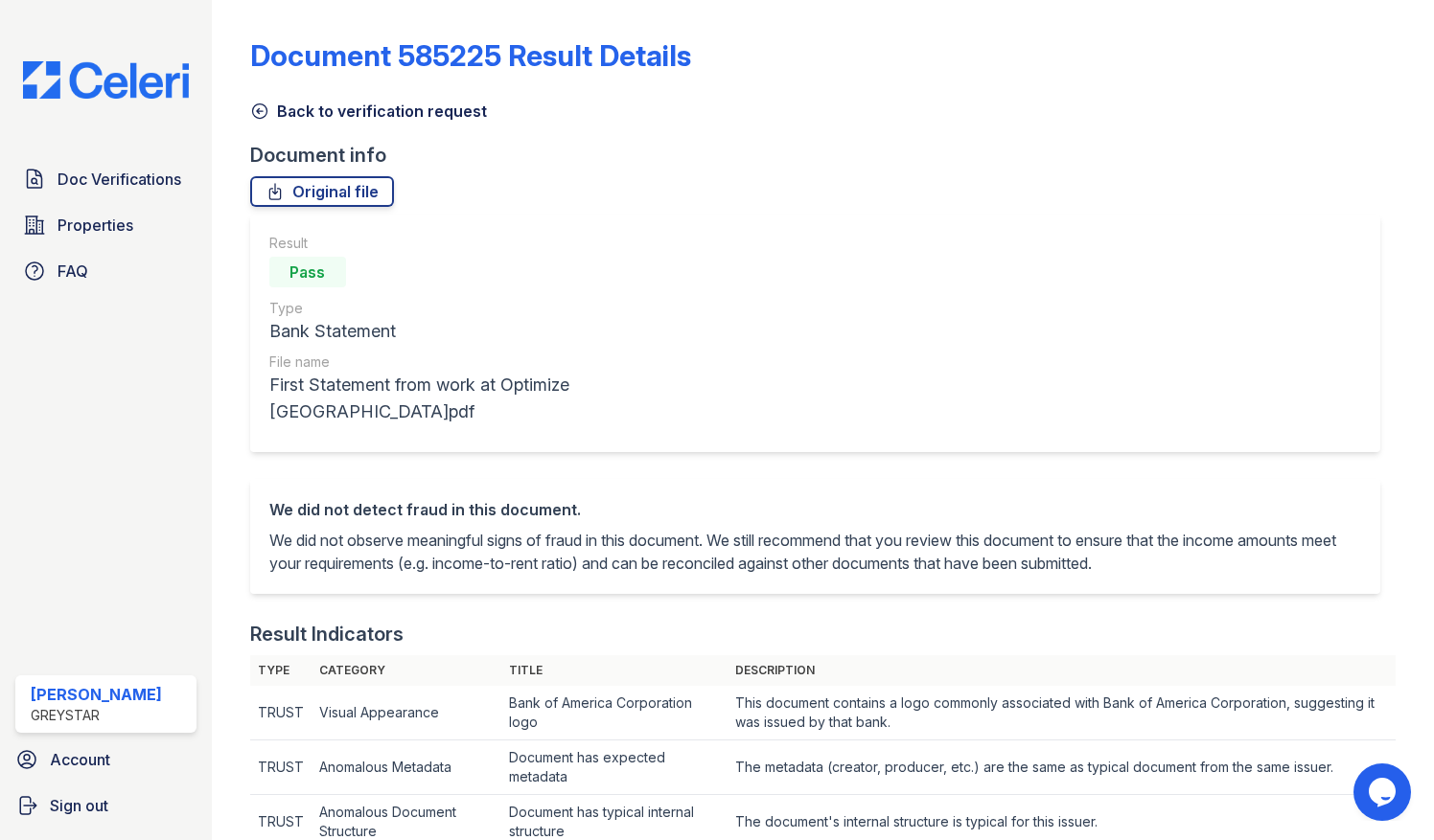
drag, startPoint x: 287, startPoint y: 97, endPoint x: 287, endPoint y: 109, distance: 12.0
click at [287, 97] on div "Back to verification request" at bounding box center [823, 105] width 1146 height 35
click at [287, 115] on link "Back to verification request" at bounding box center [368, 111] width 237 height 23
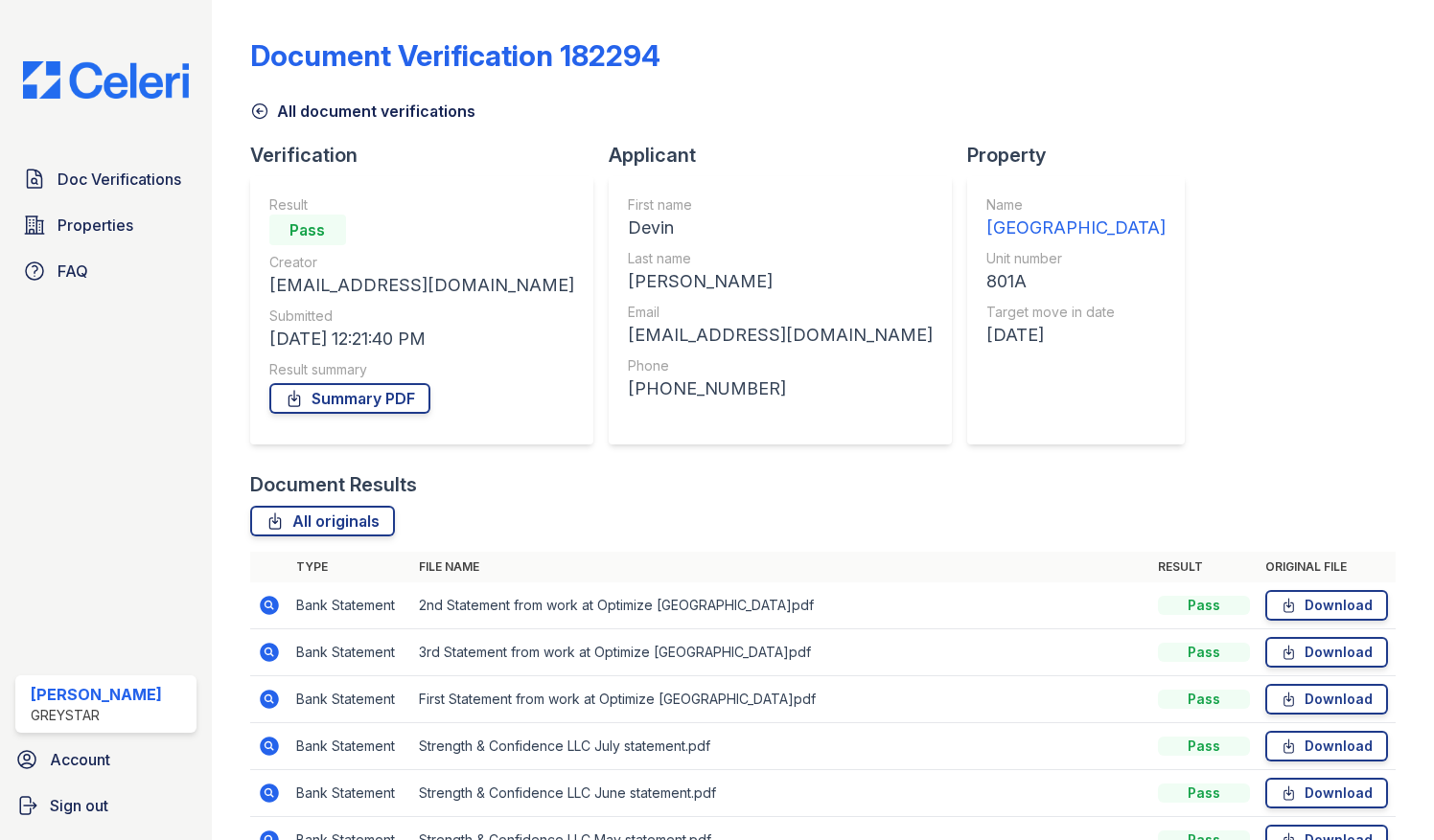
click at [273, 643] on icon at bounding box center [268, 651] width 19 height 19
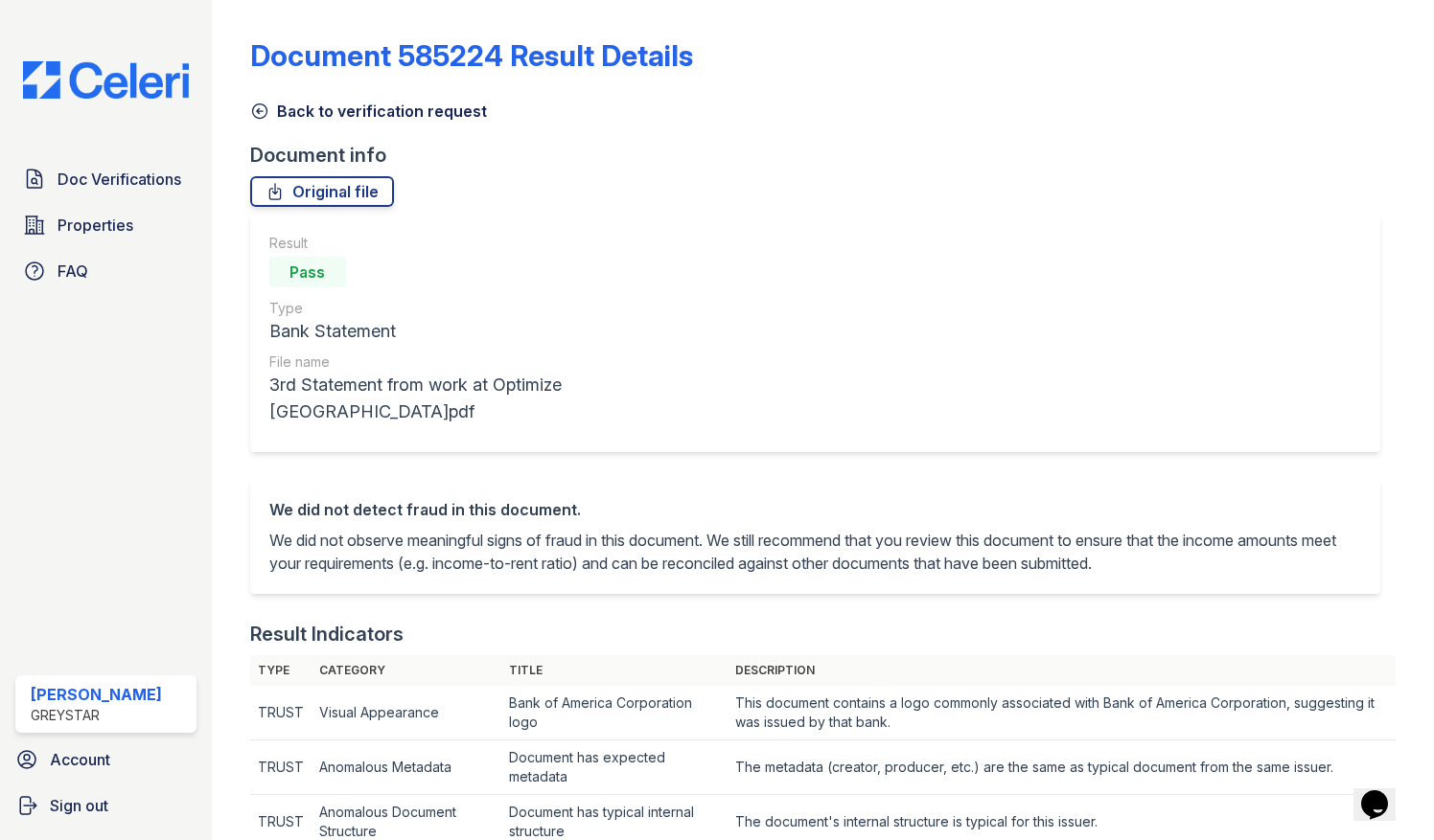
click at [254, 110] on icon at bounding box center [259, 111] width 19 height 19
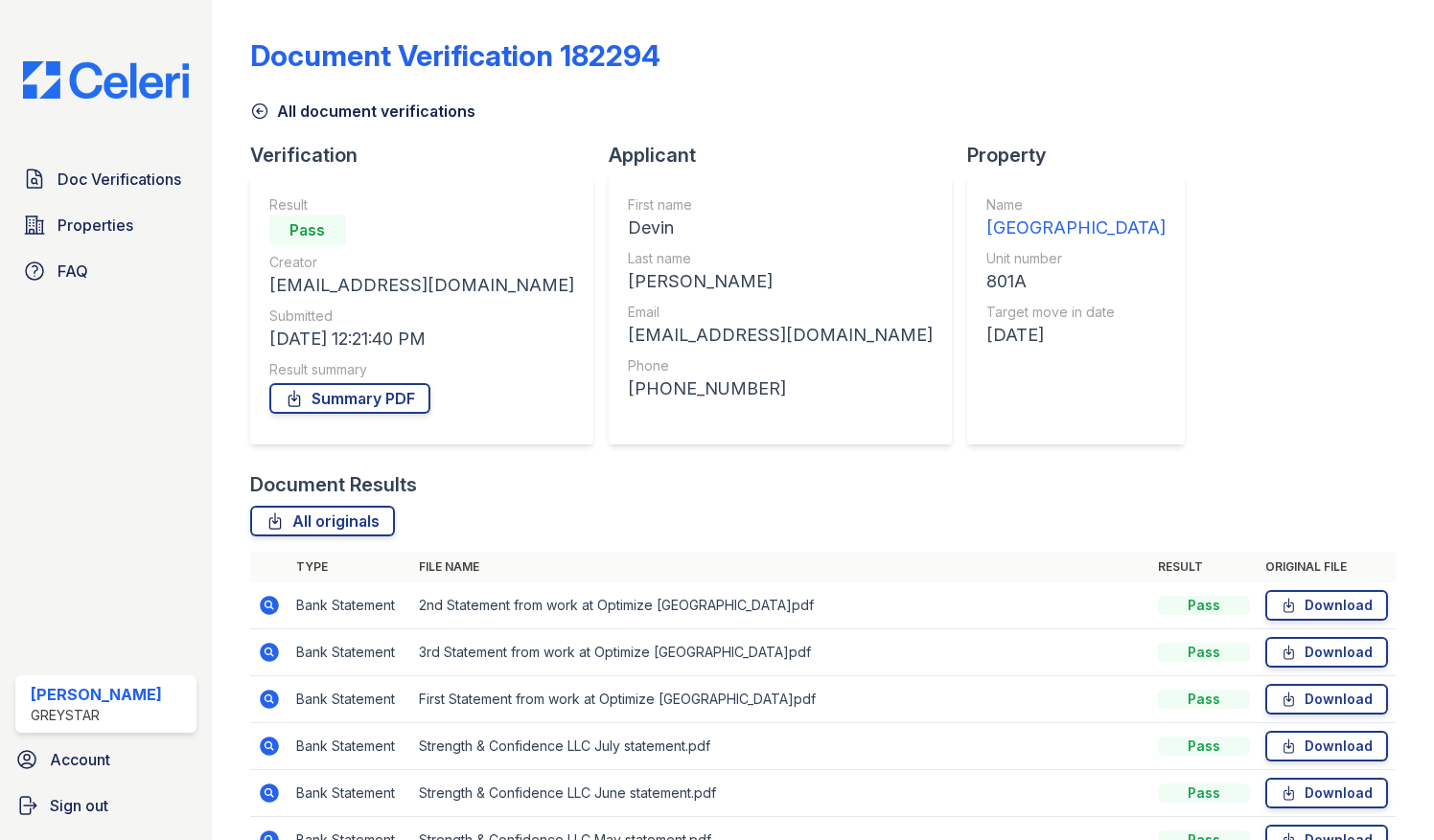
click at [271, 604] on icon at bounding box center [268, 605] width 23 height 23
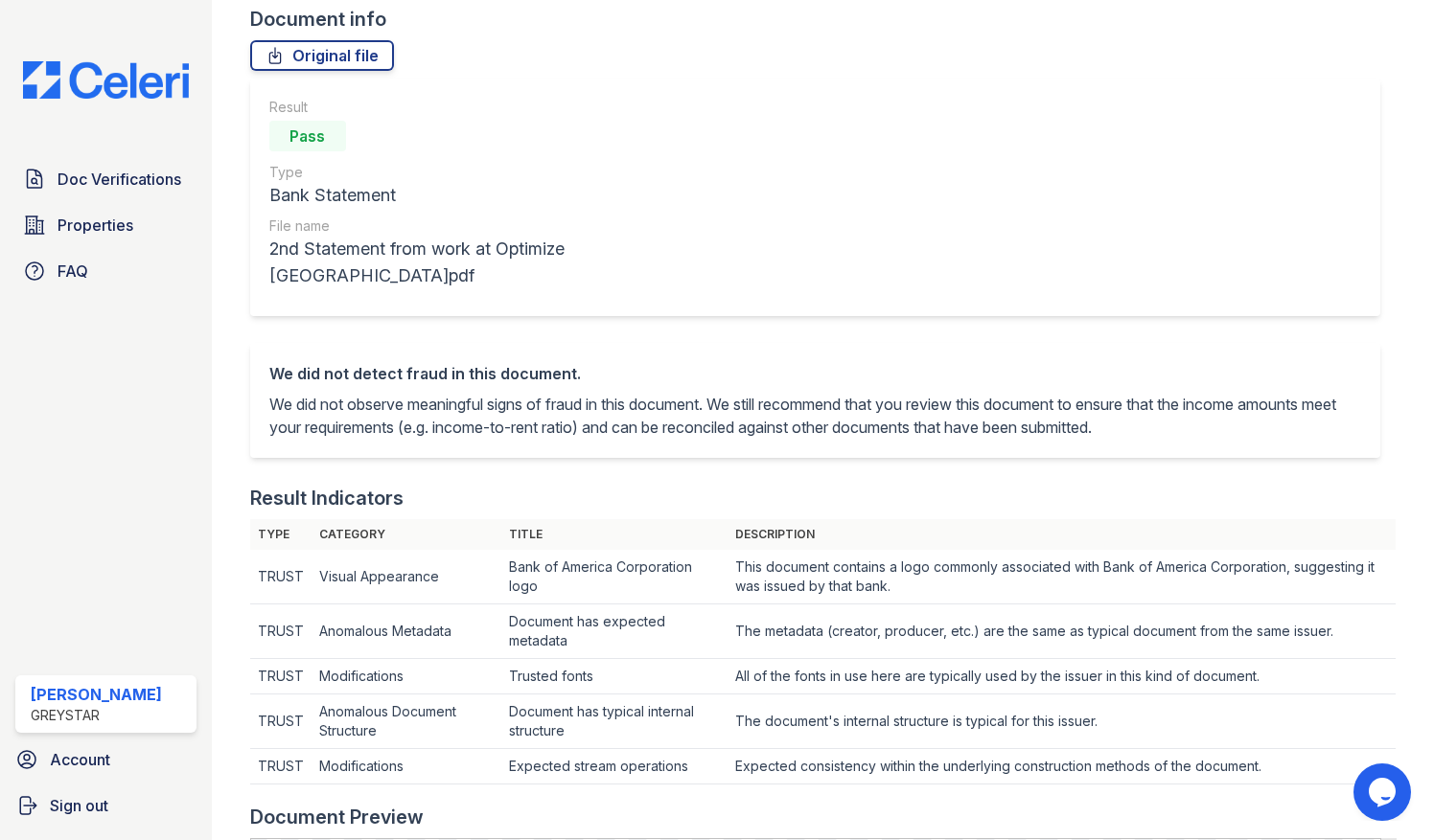
scroll to position [53, 0]
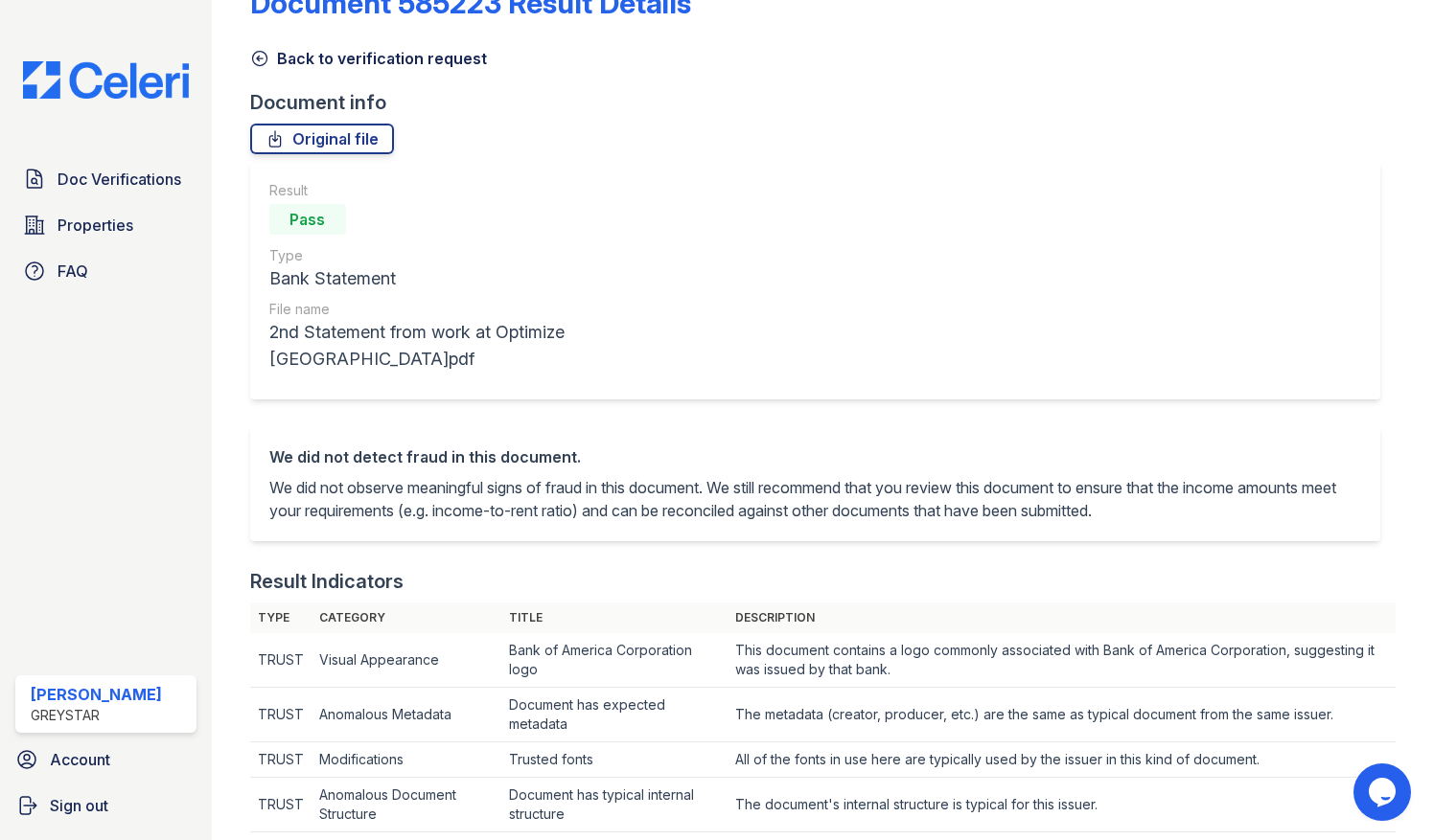
click at [261, 47] on link "Back to verification request" at bounding box center [368, 58] width 237 height 23
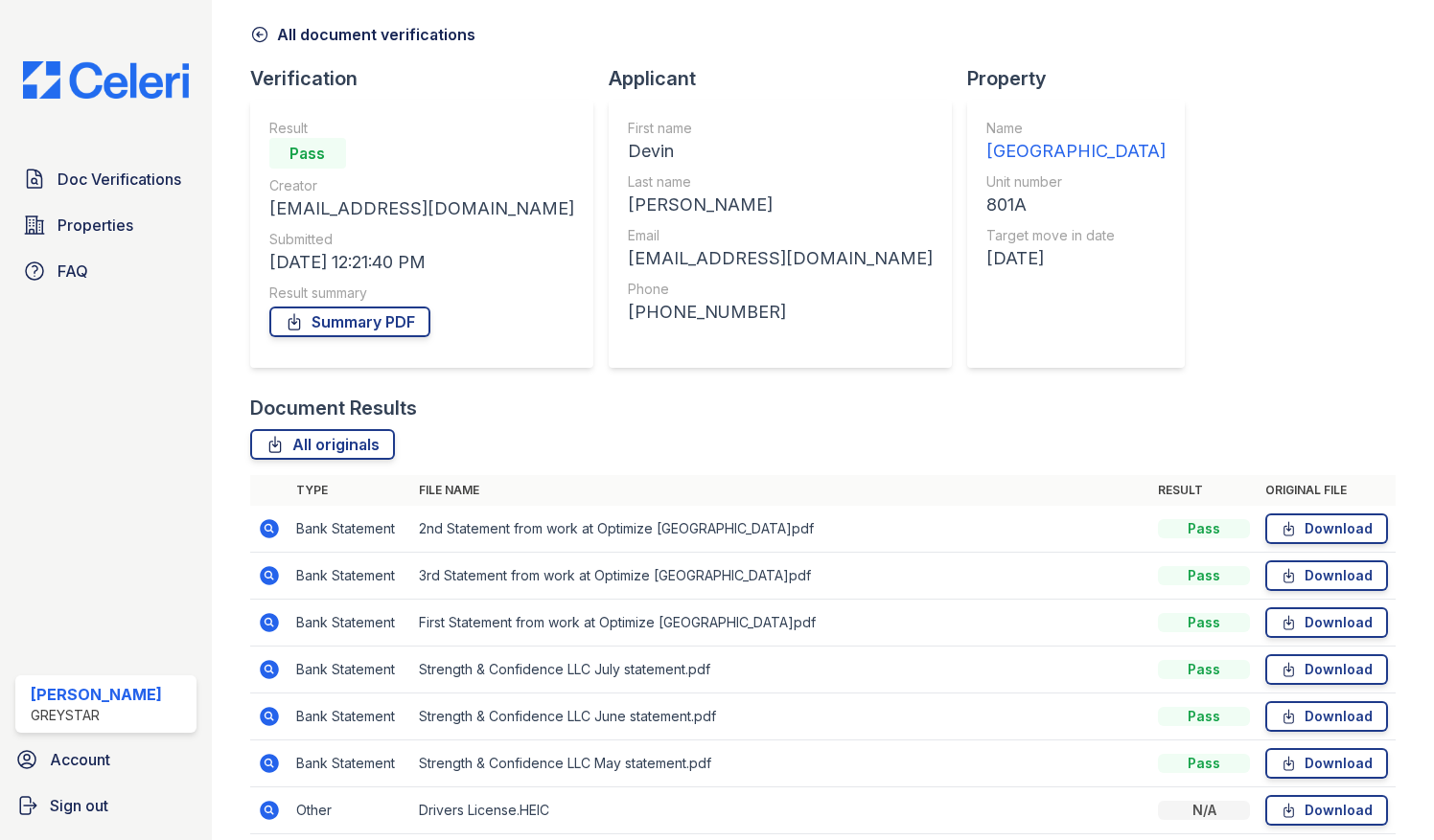
scroll to position [153, 0]
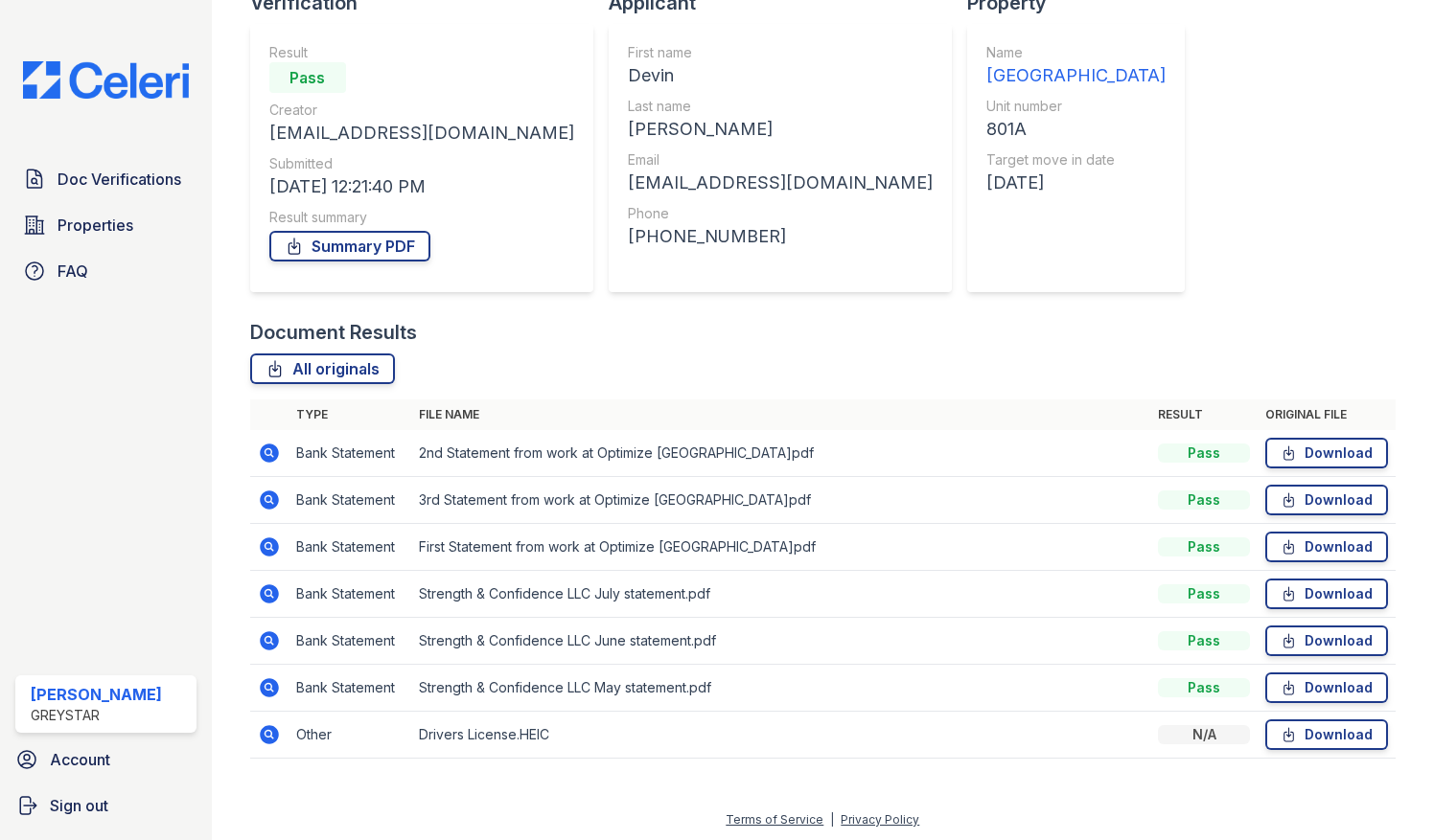
click at [275, 594] on icon at bounding box center [268, 594] width 19 height 19
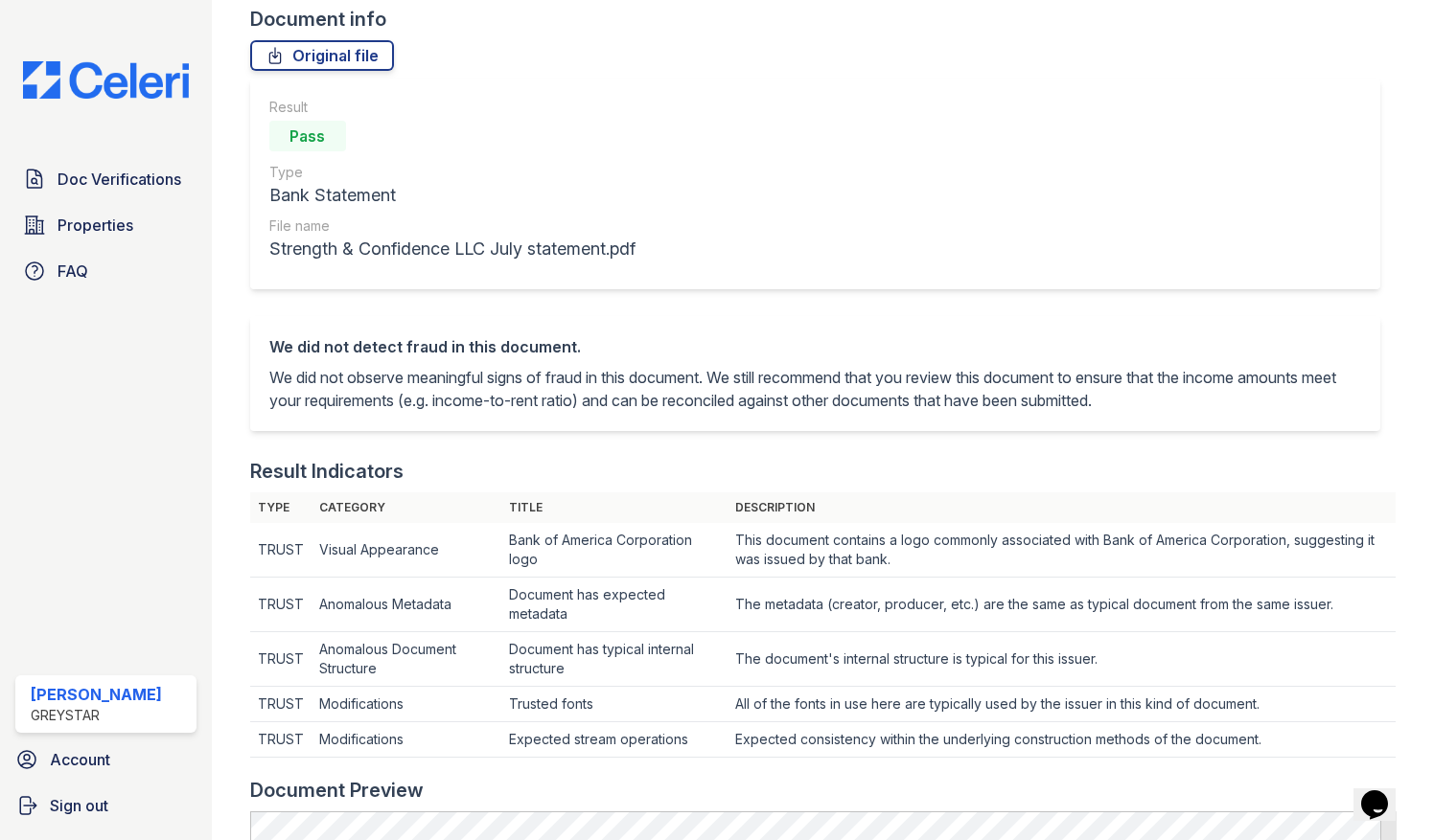
scroll to position [96, 0]
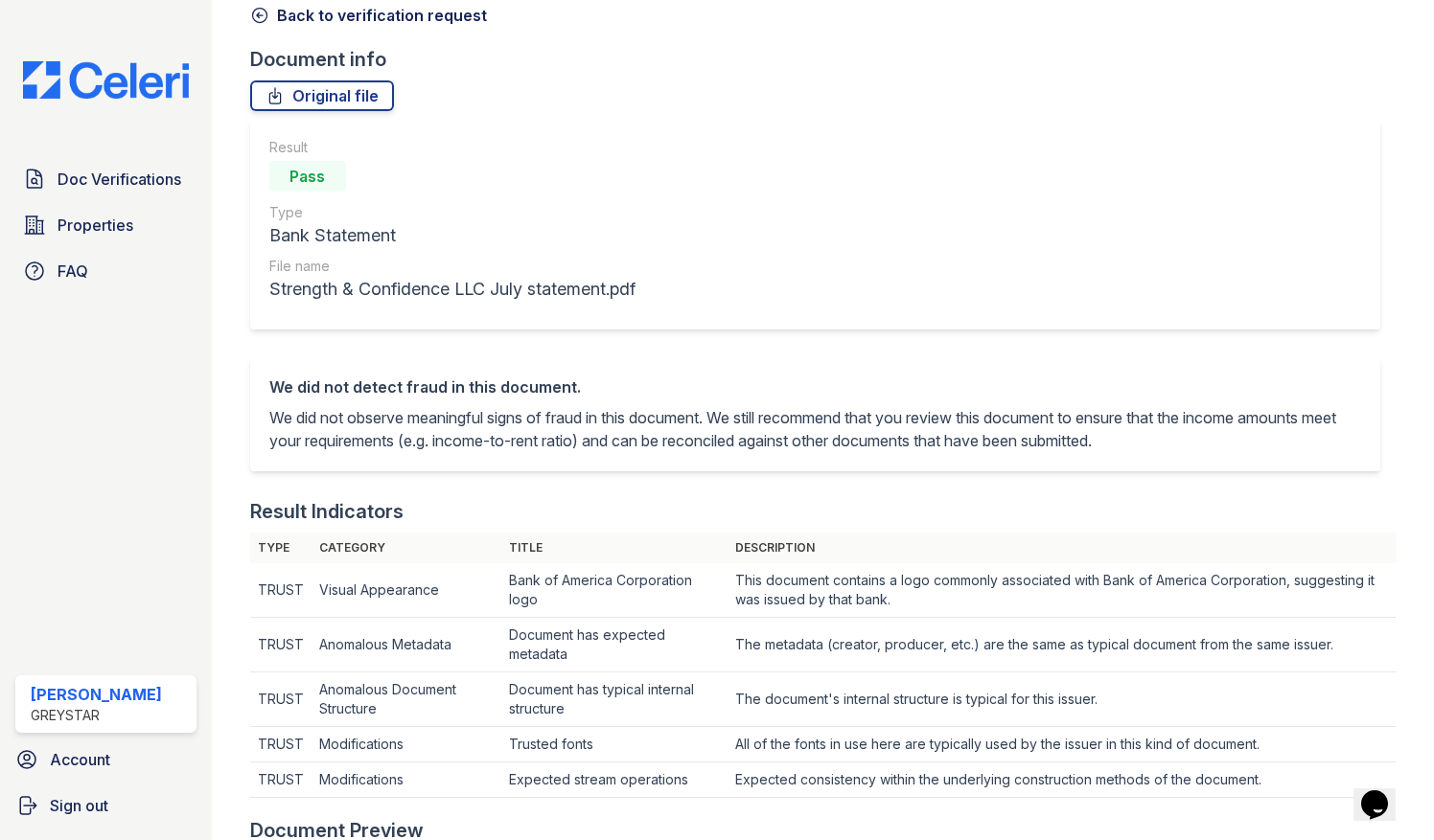
click at [281, 23] on link "Back to verification request" at bounding box center [368, 15] width 237 height 23
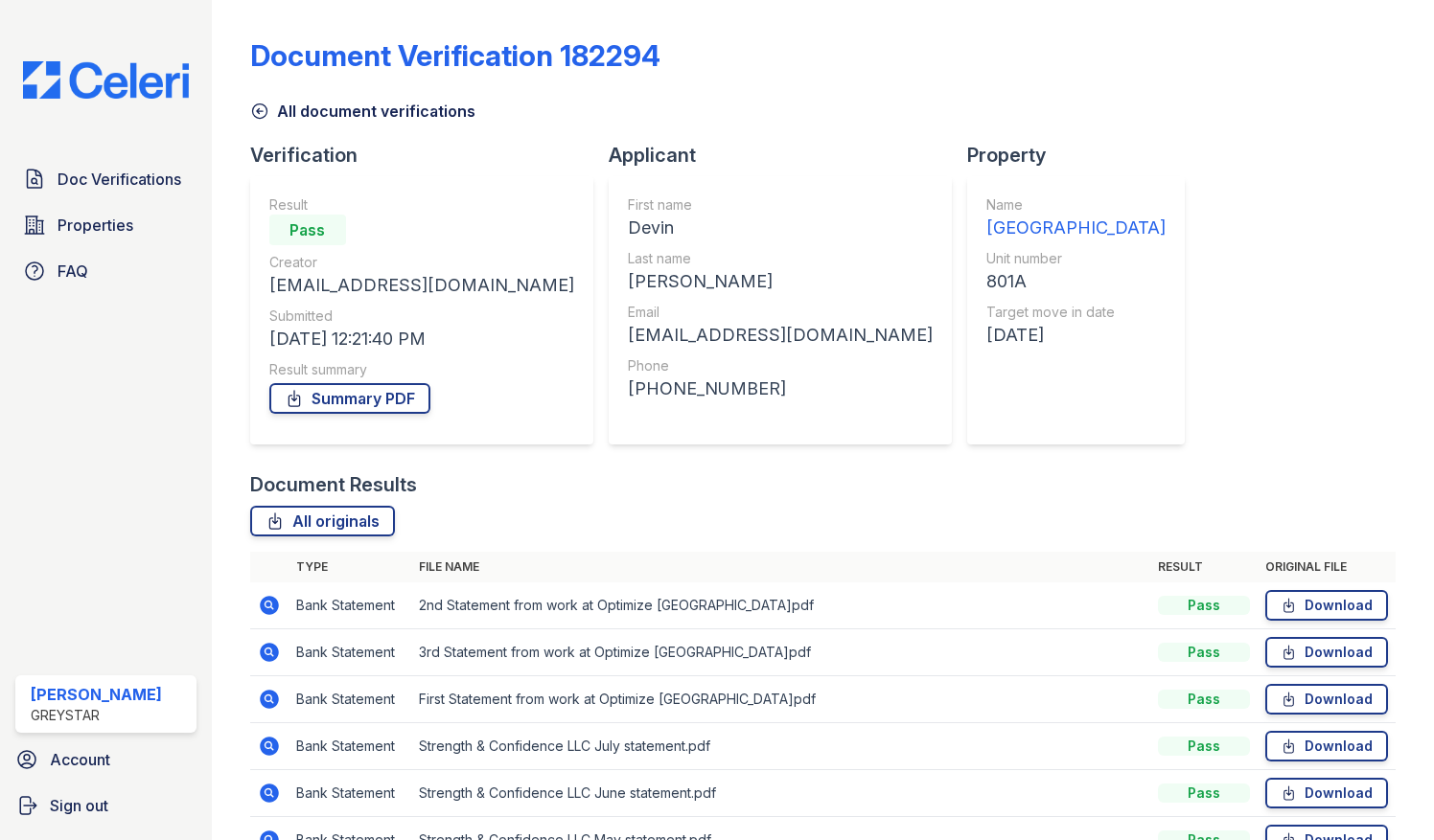
scroll to position [153, 0]
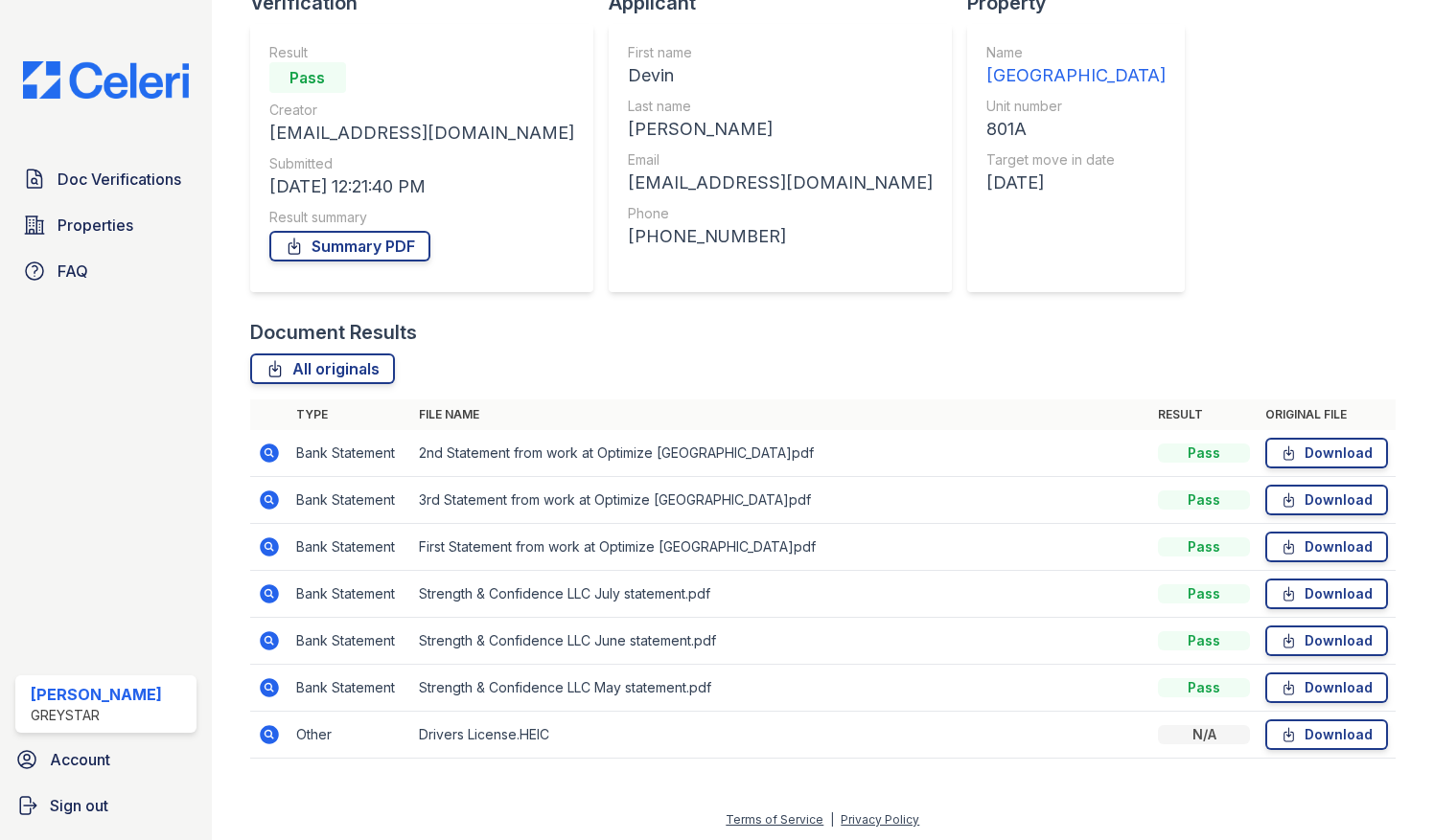
click at [270, 594] on icon at bounding box center [268, 594] width 23 height 23
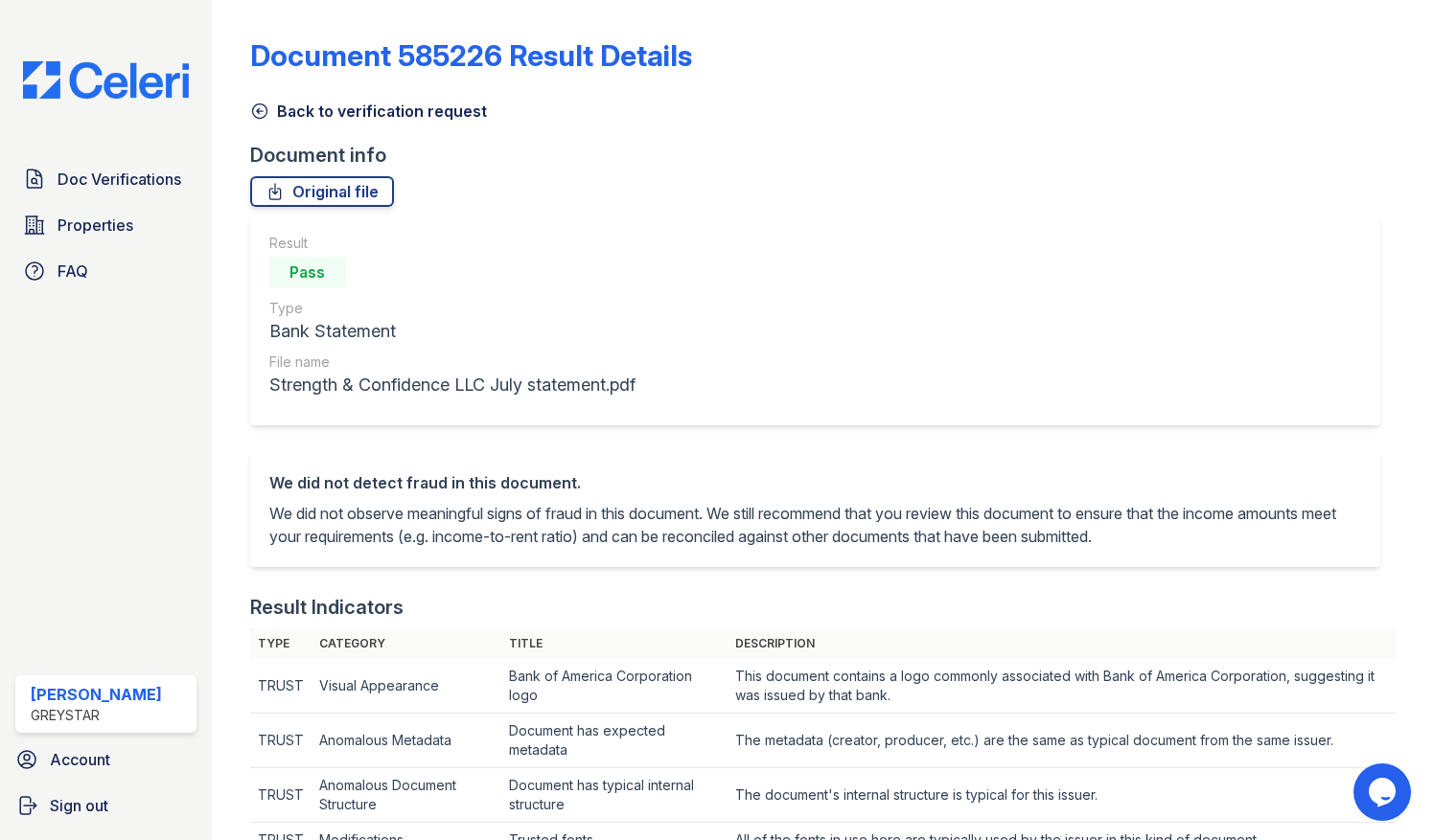
click at [259, 117] on icon at bounding box center [259, 111] width 19 height 19
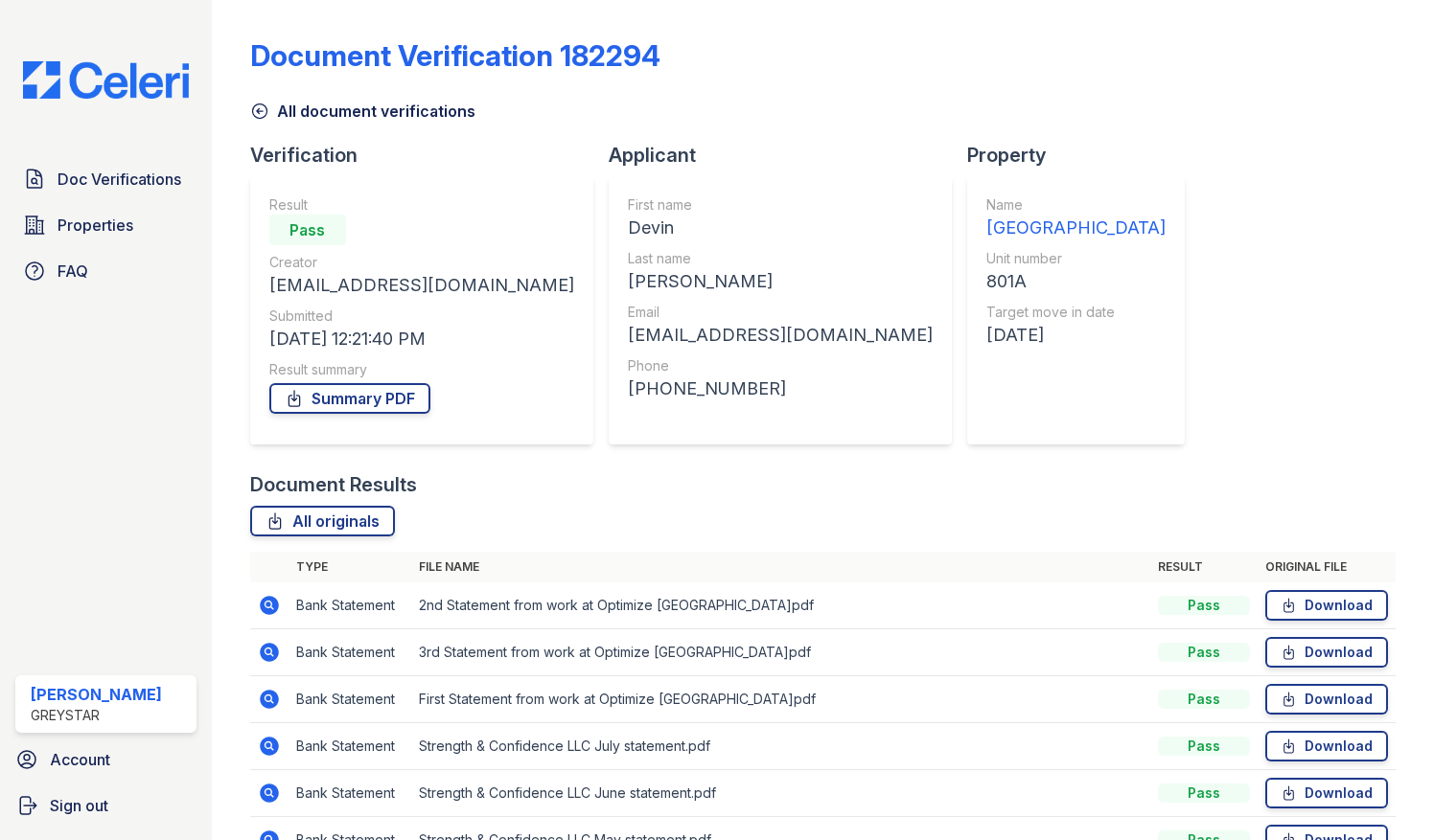
click at [276, 749] on icon at bounding box center [268, 745] width 19 height 19
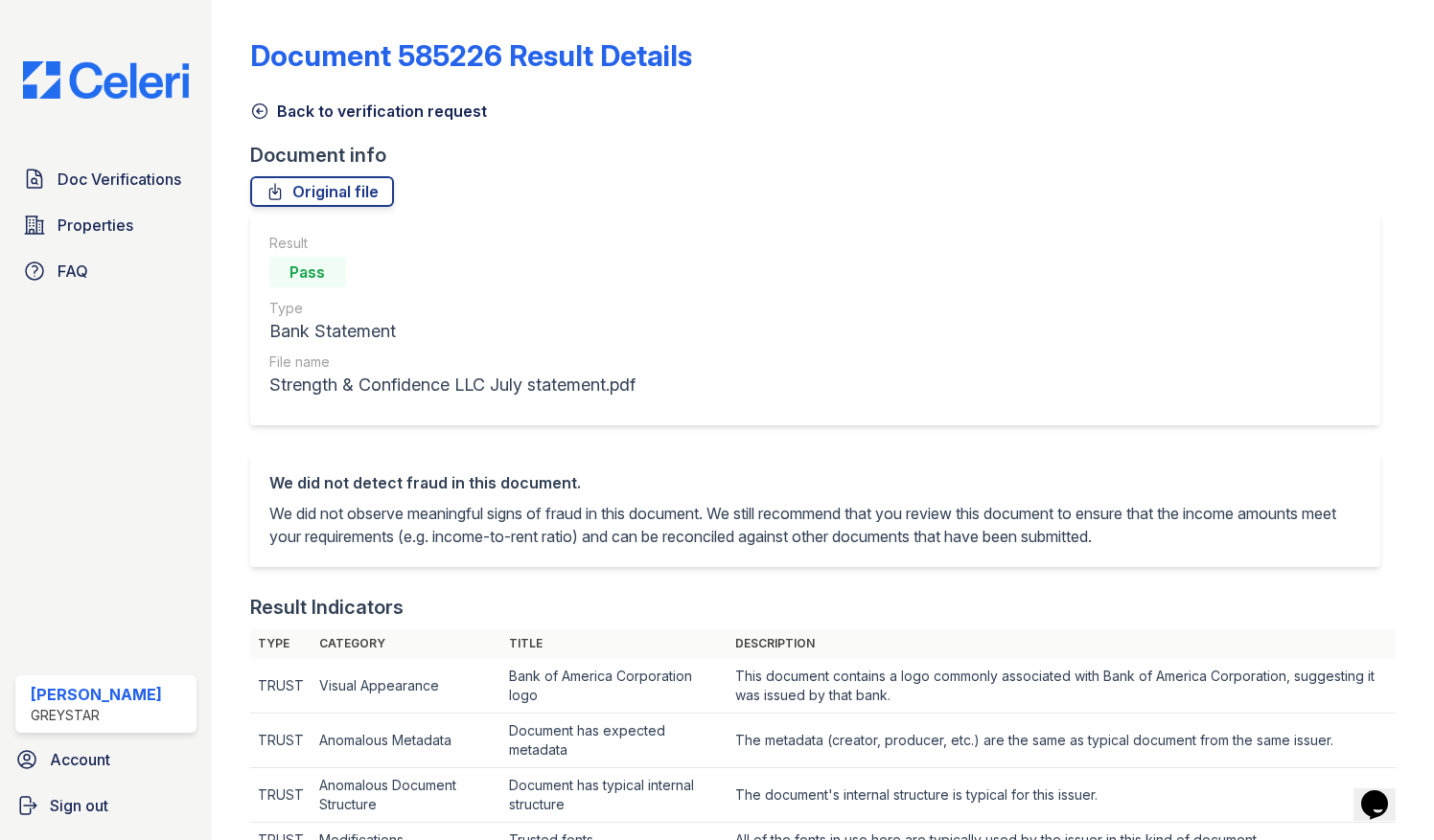
click at [262, 120] on icon at bounding box center [259, 111] width 19 height 19
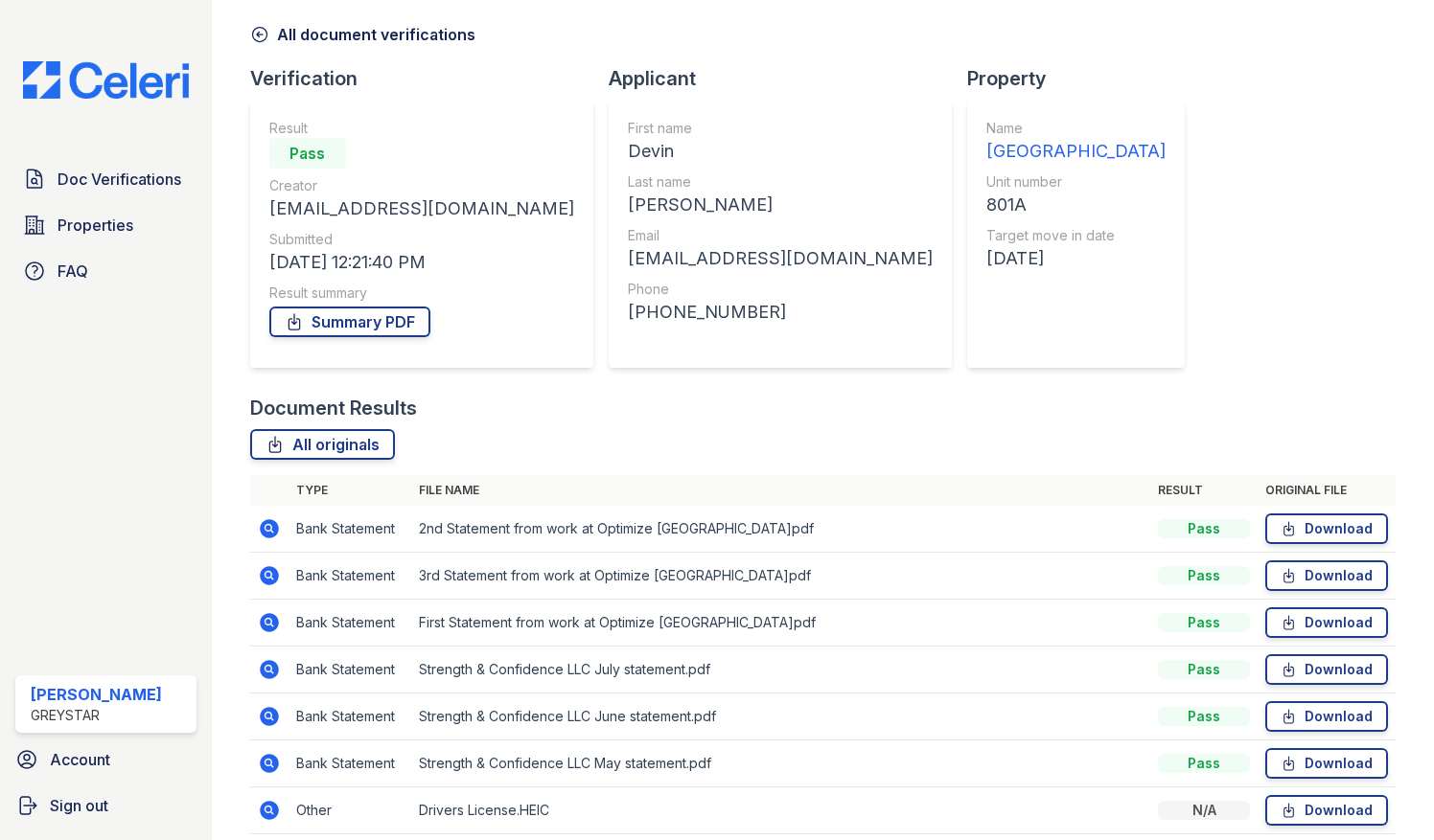
scroll to position [153, 0]
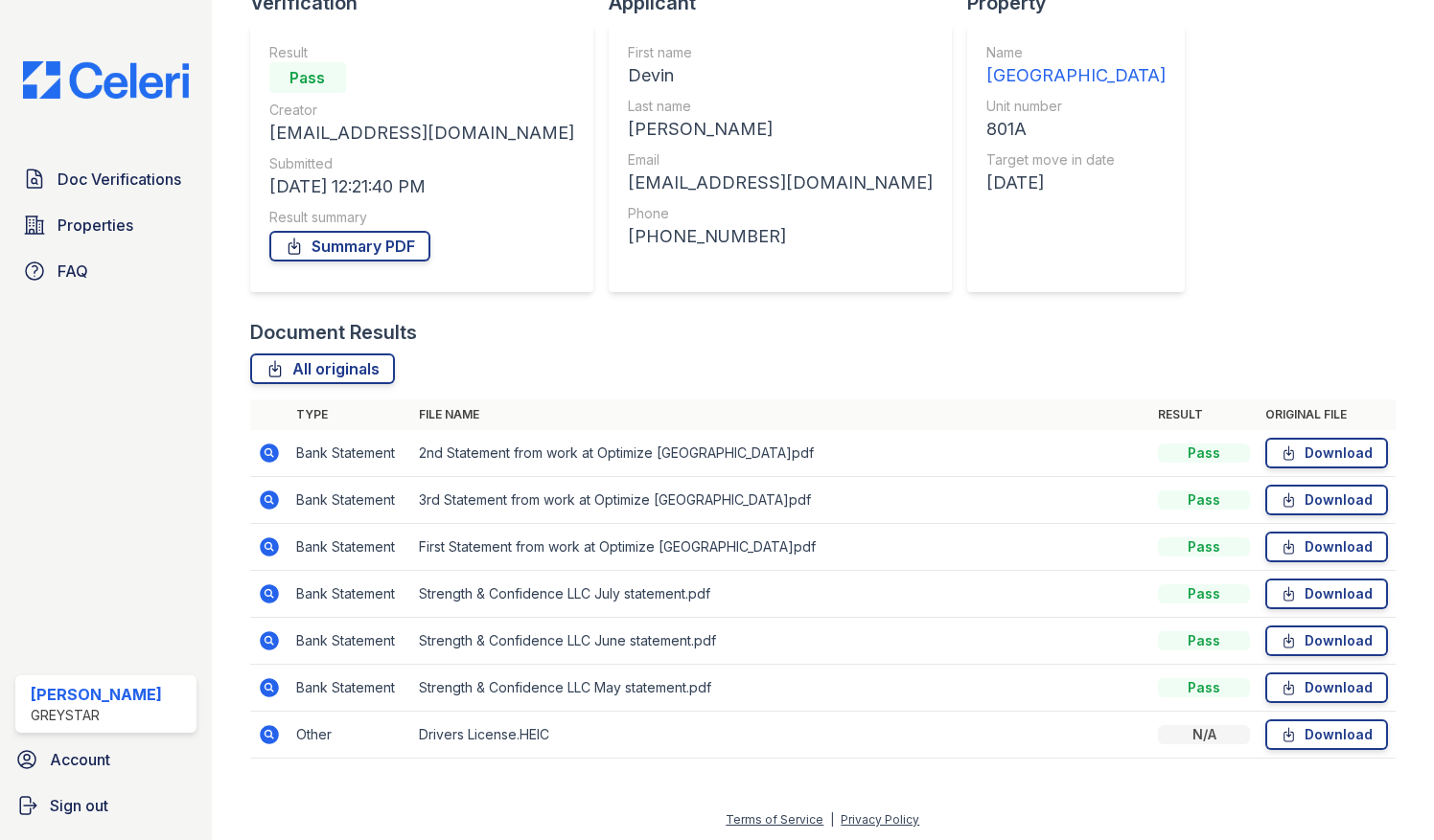
click at [264, 680] on icon at bounding box center [268, 687] width 19 height 19
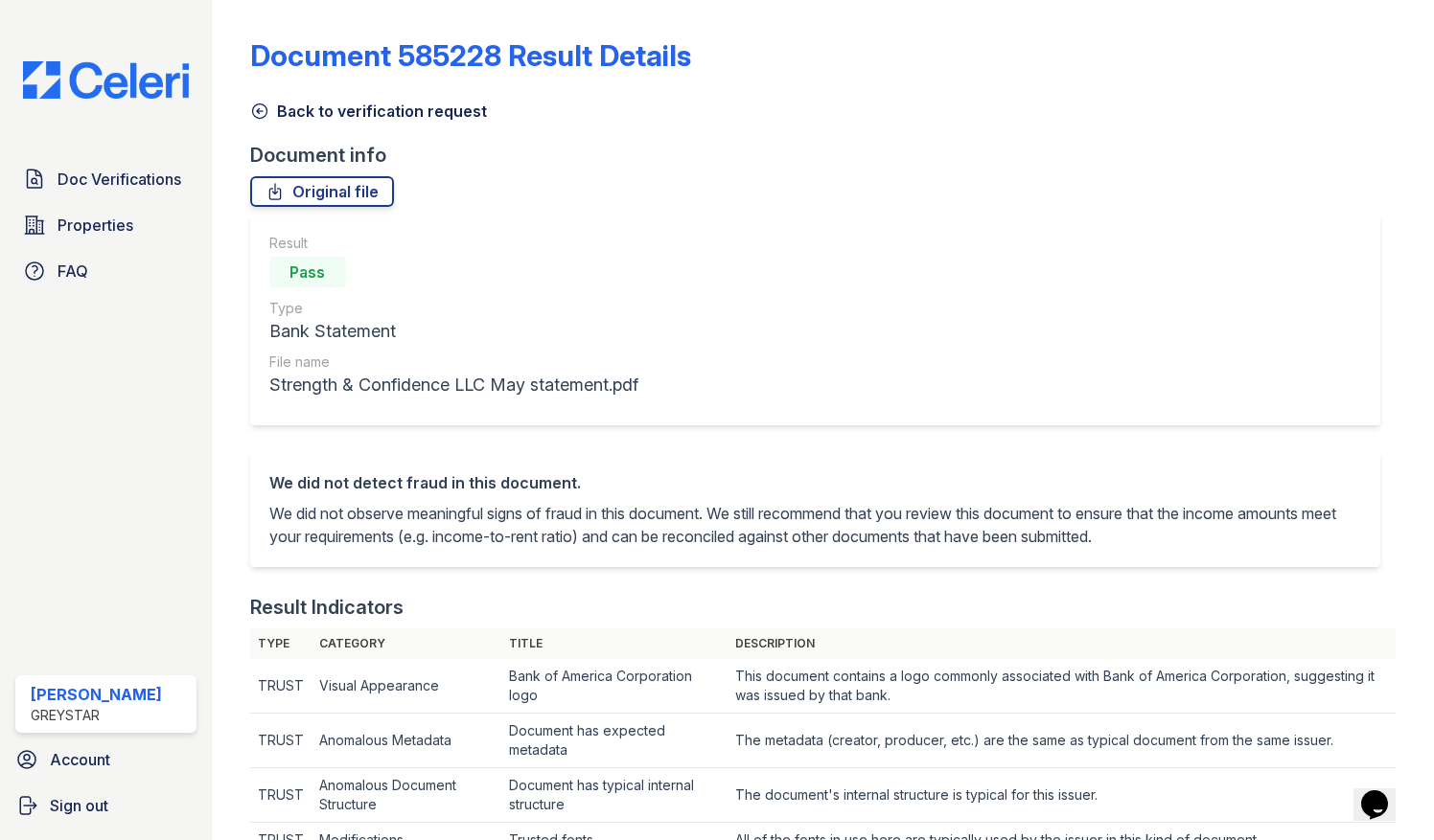
click at [295, 111] on link "Back to verification request" at bounding box center [368, 111] width 237 height 23
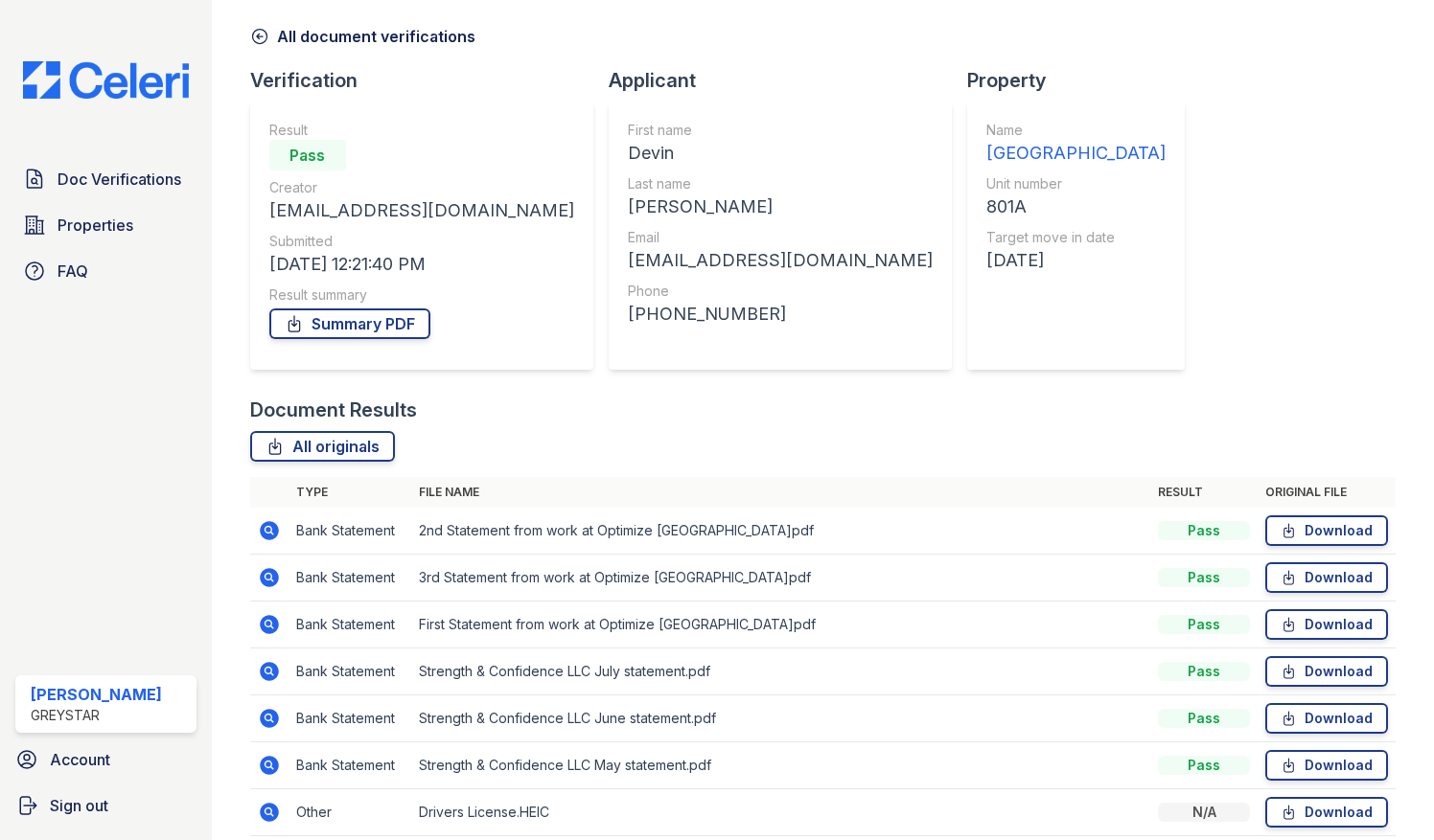
scroll to position [153, 0]
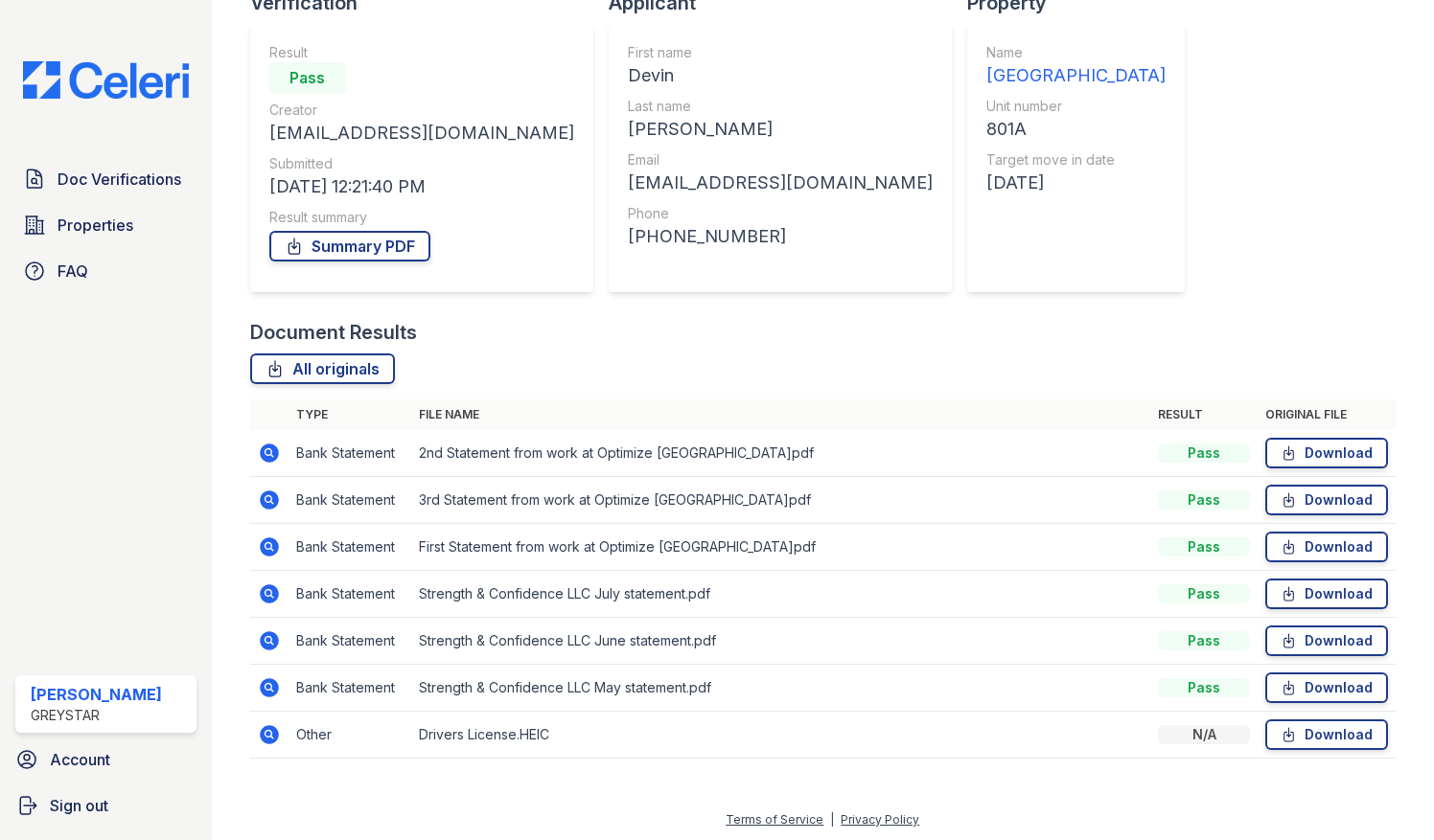
click at [268, 500] on icon at bounding box center [267, 498] width 5 height 5
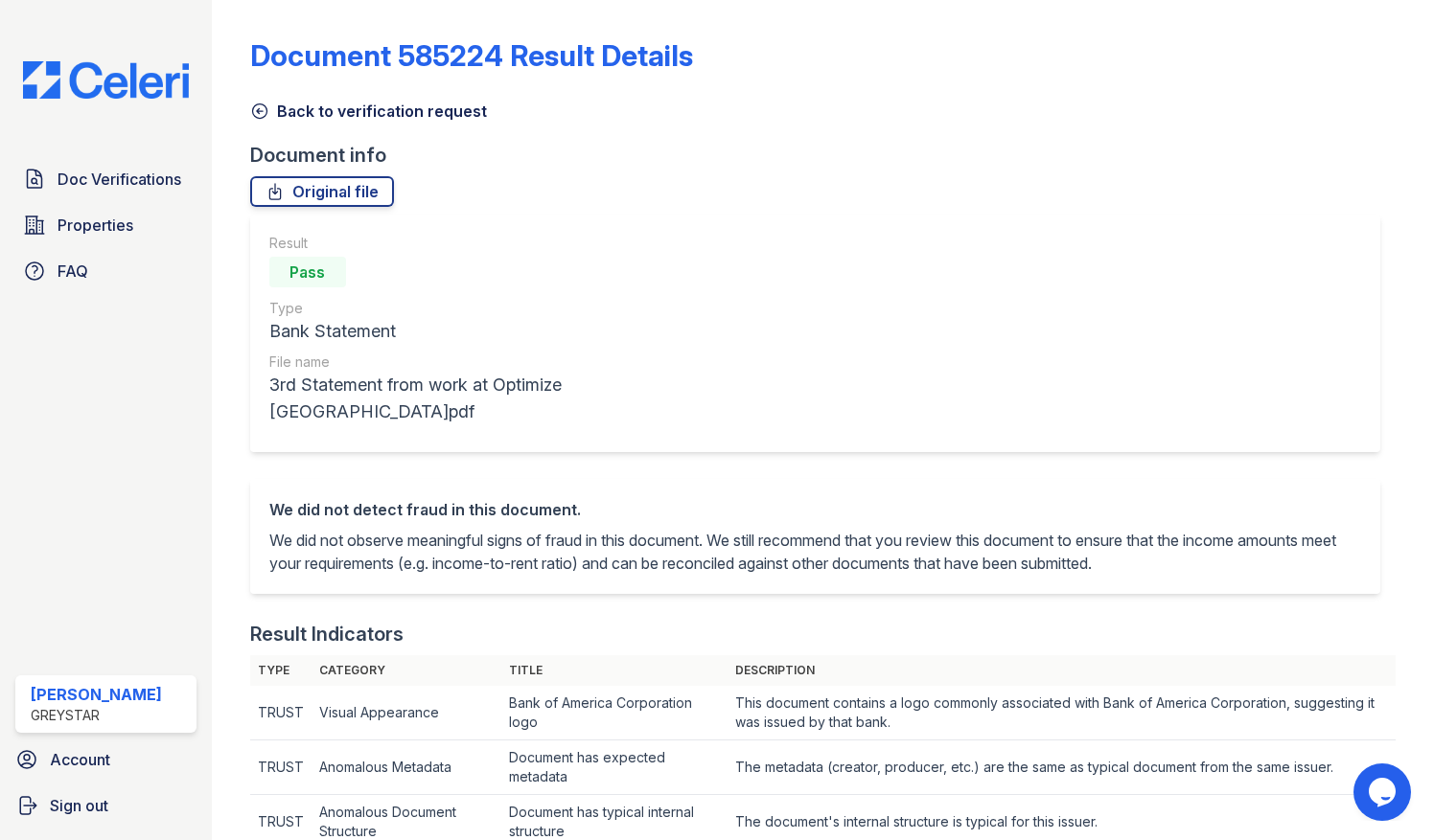
click at [275, 102] on link "Back to verification request" at bounding box center [368, 111] width 237 height 23
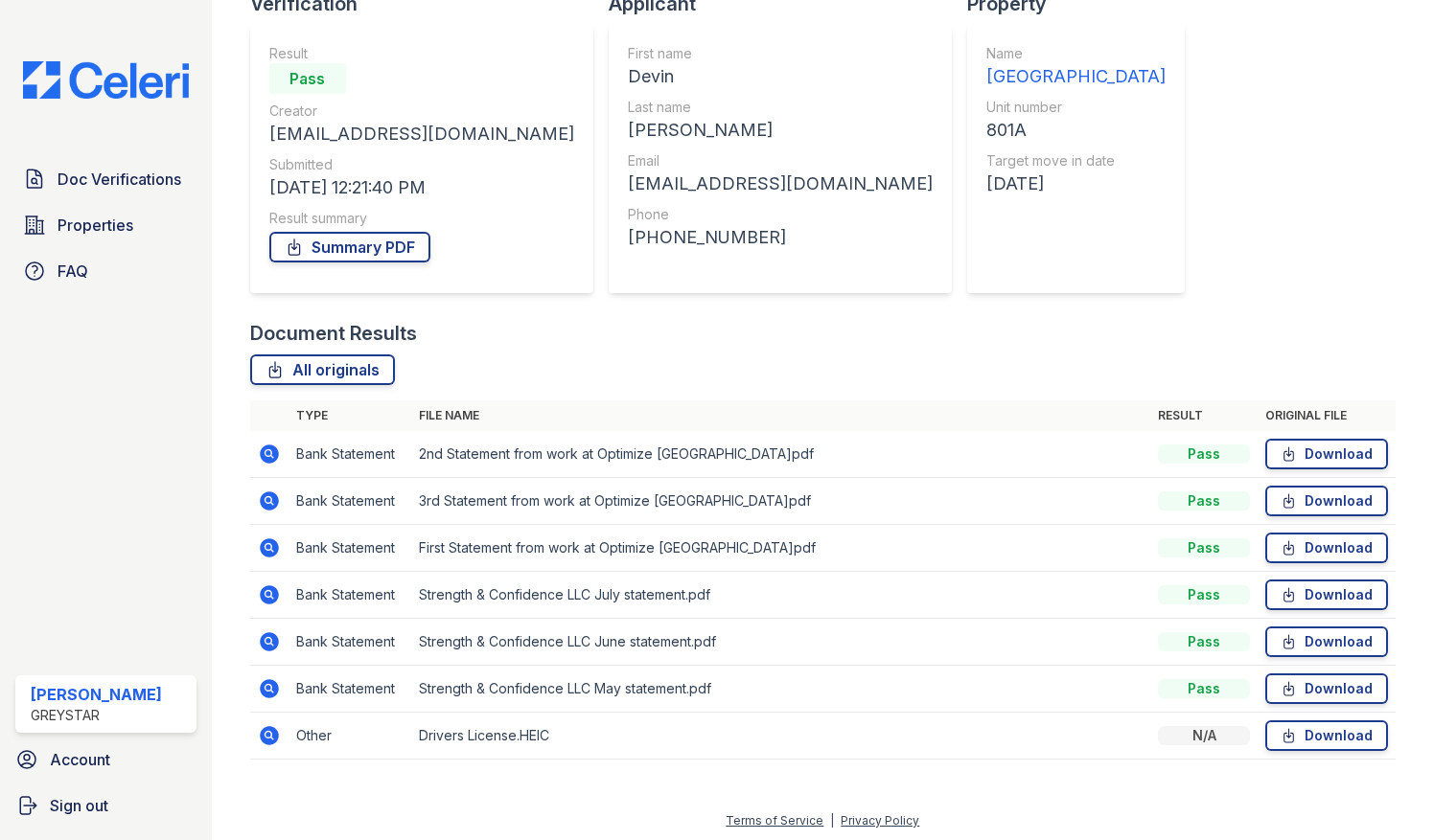
scroll to position [153, 0]
click at [273, 594] on icon at bounding box center [268, 594] width 19 height 19
